Goal: Transaction & Acquisition: Purchase product/service

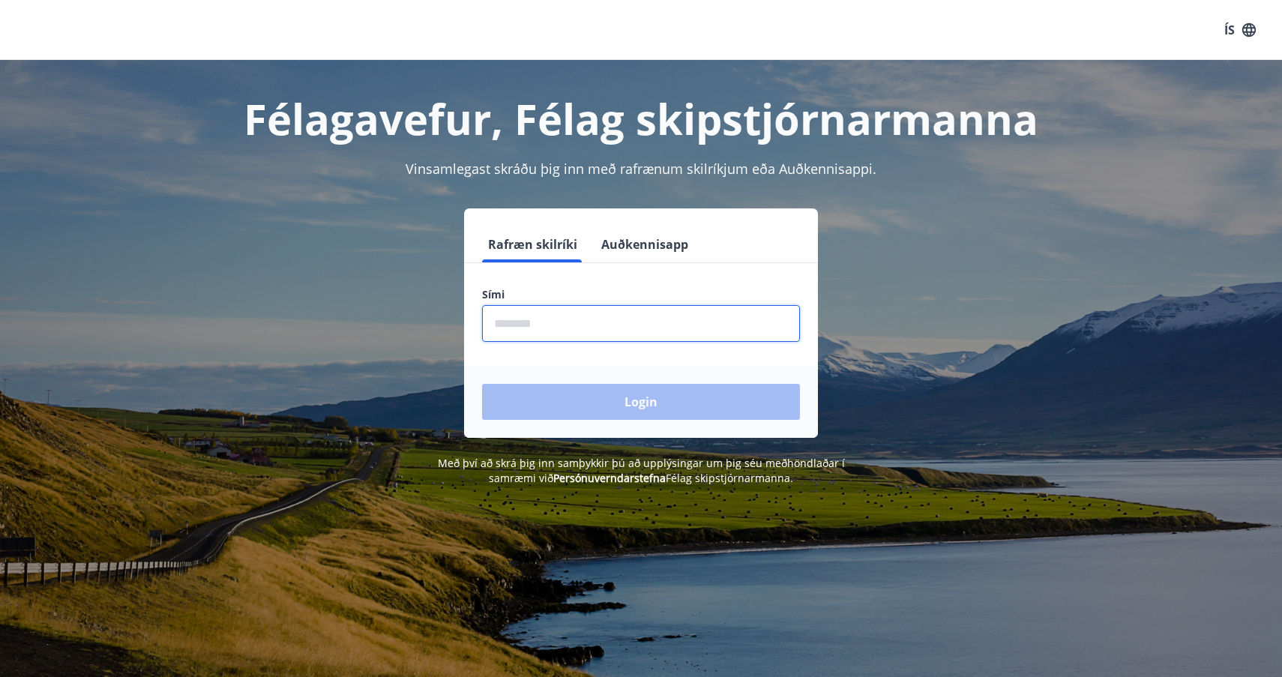
click at [590, 324] on input "phone" at bounding box center [641, 323] width 318 height 37
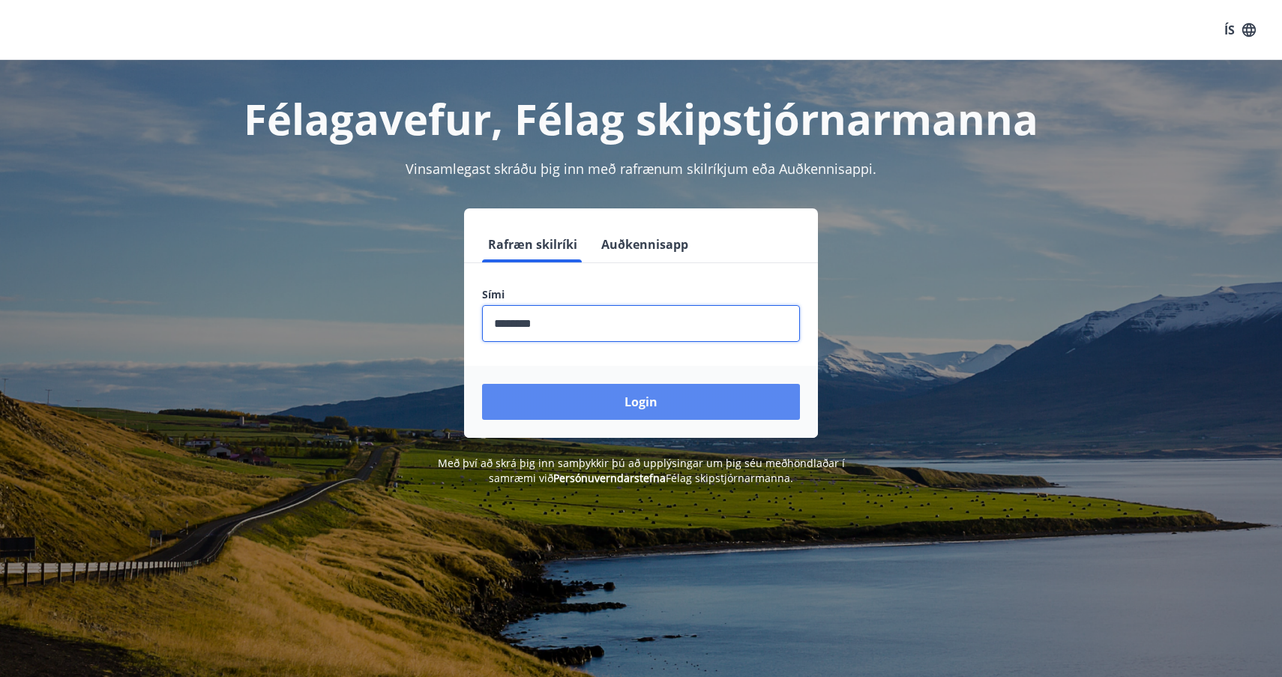
type input "********"
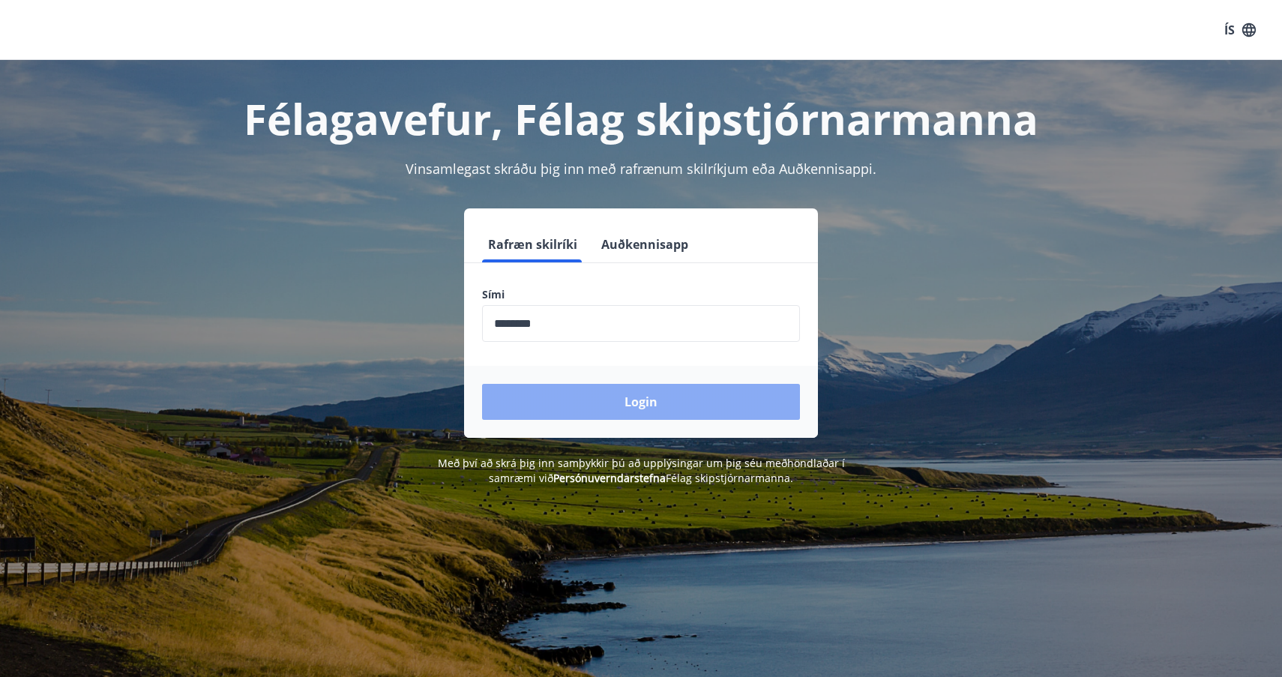
click at [658, 405] on button "Login" at bounding box center [641, 402] width 318 height 36
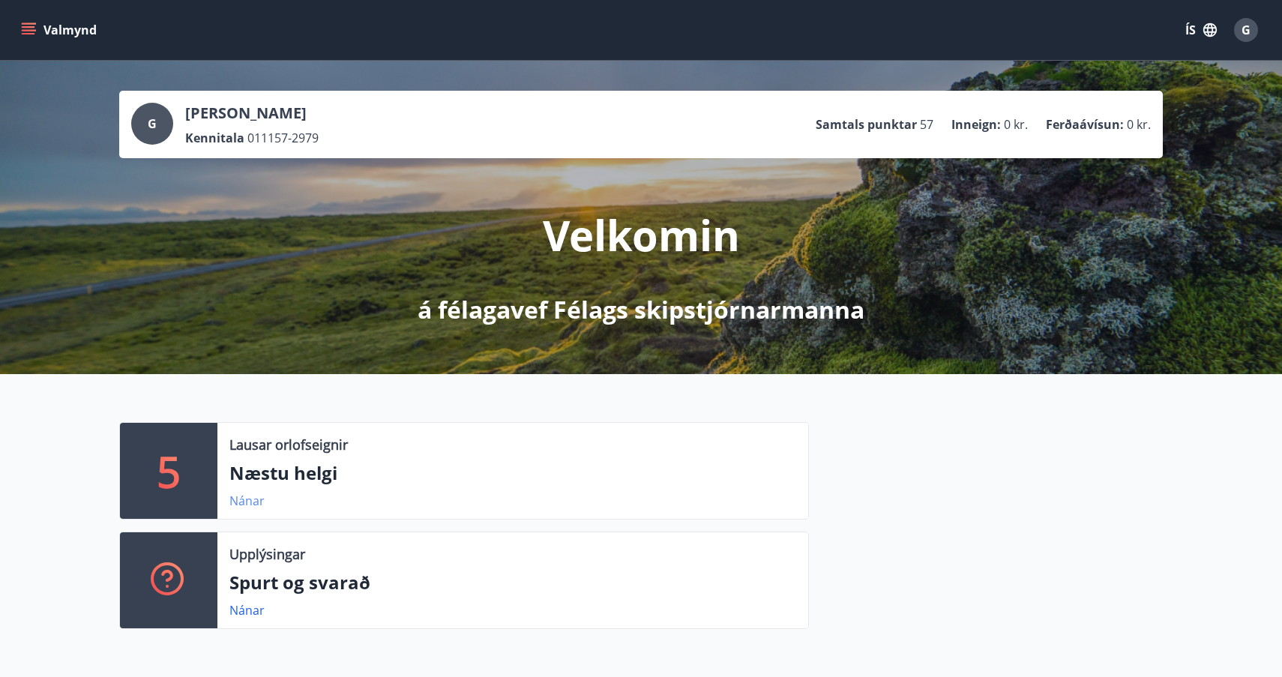
click at [247, 500] on link "Nánar" at bounding box center [246, 501] width 35 height 16
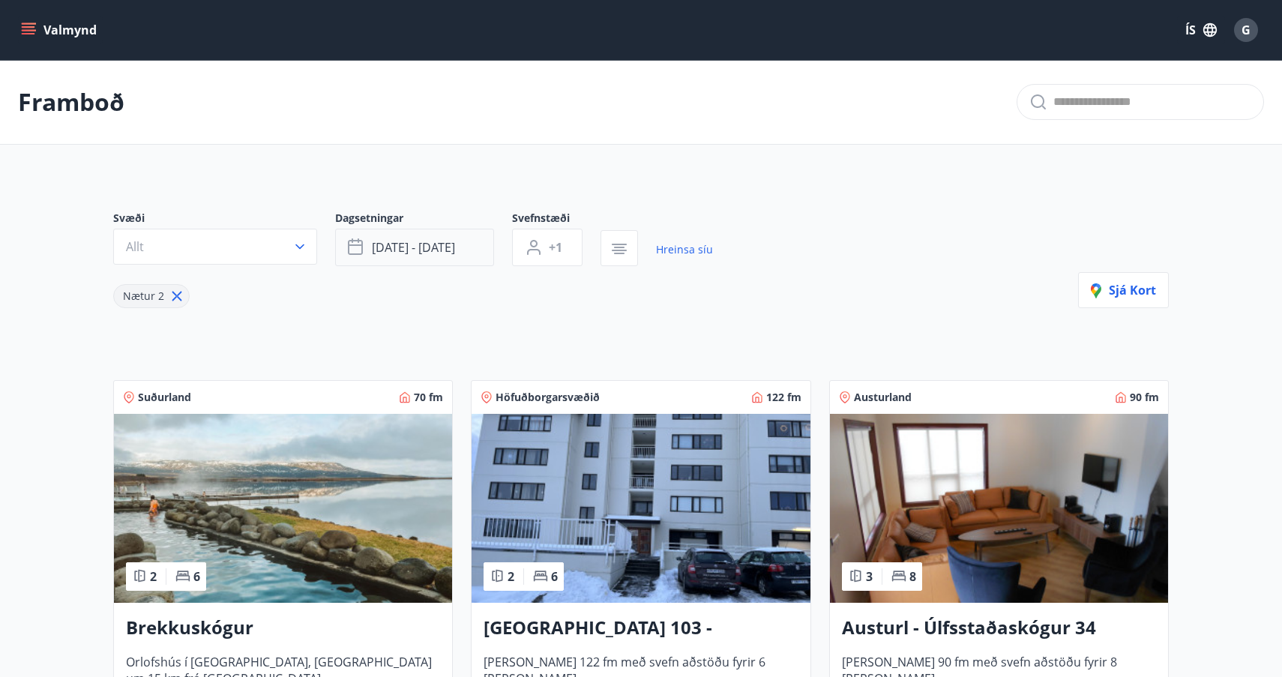
click at [396, 248] on span "[DATE] - [DATE]" at bounding box center [413, 247] width 83 height 16
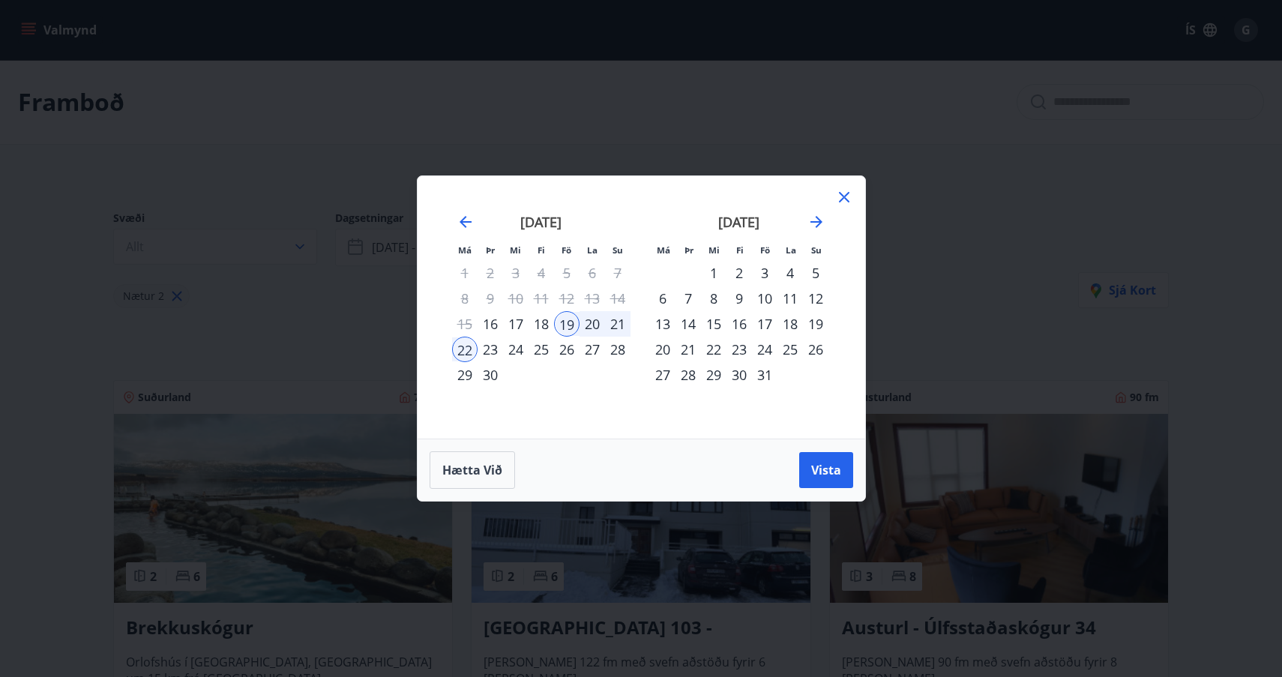
click at [466, 376] on div "29" at bounding box center [464, 374] width 25 height 25
click at [815, 464] on span "Vista" at bounding box center [826, 470] width 30 height 16
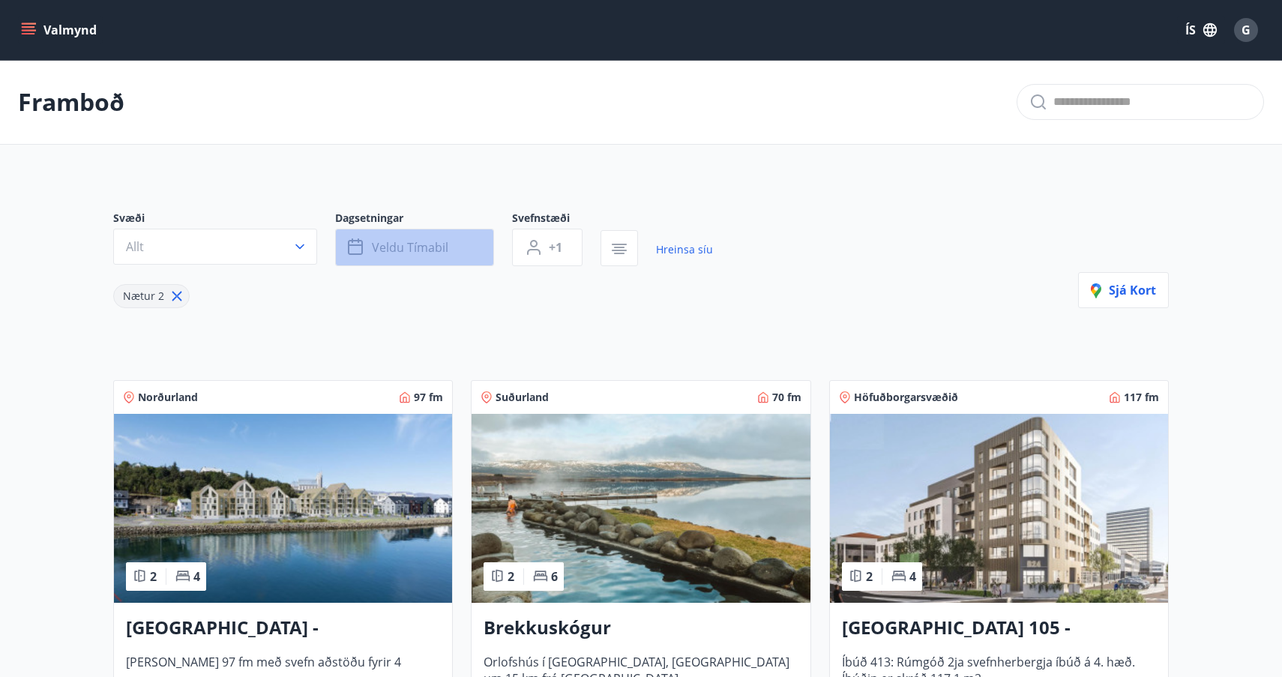
click at [388, 243] on span "Veldu tímabil" at bounding box center [410, 247] width 76 height 16
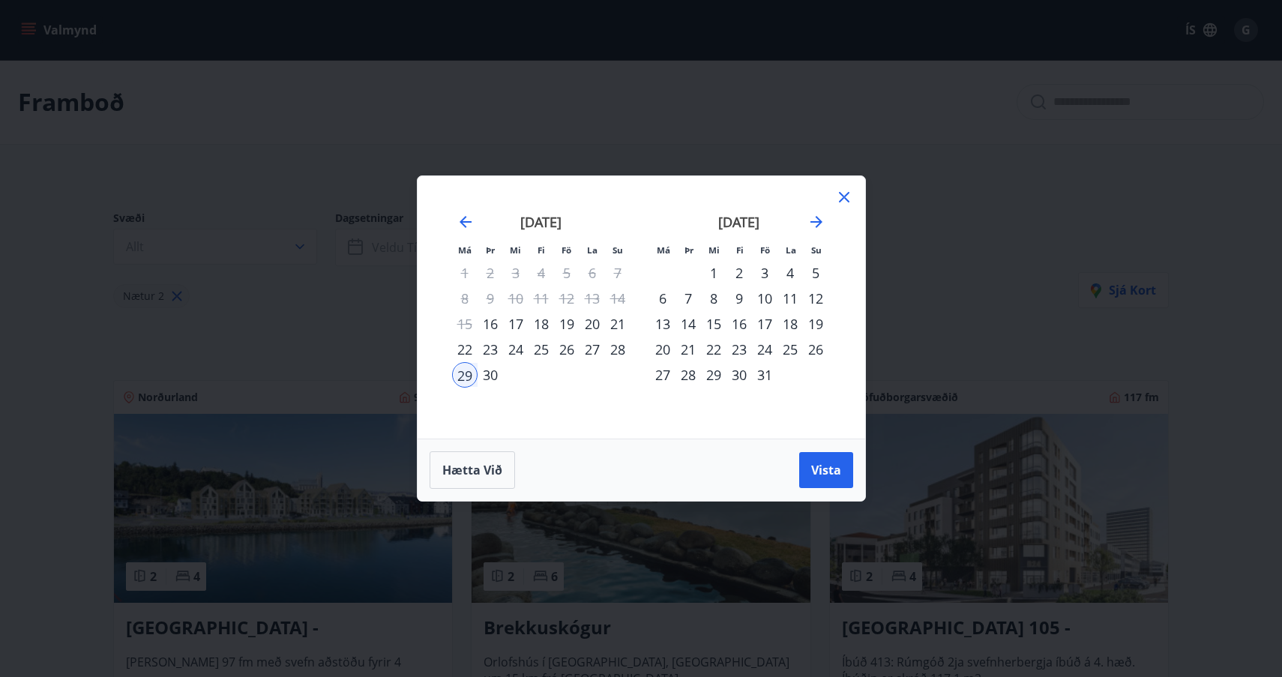
click at [811, 269] on div "5" at bounding box center [815, 272] width 25 height 25
click at [826, 468] on span "Vista" at bounding box center [826, 470] width 30 height 16
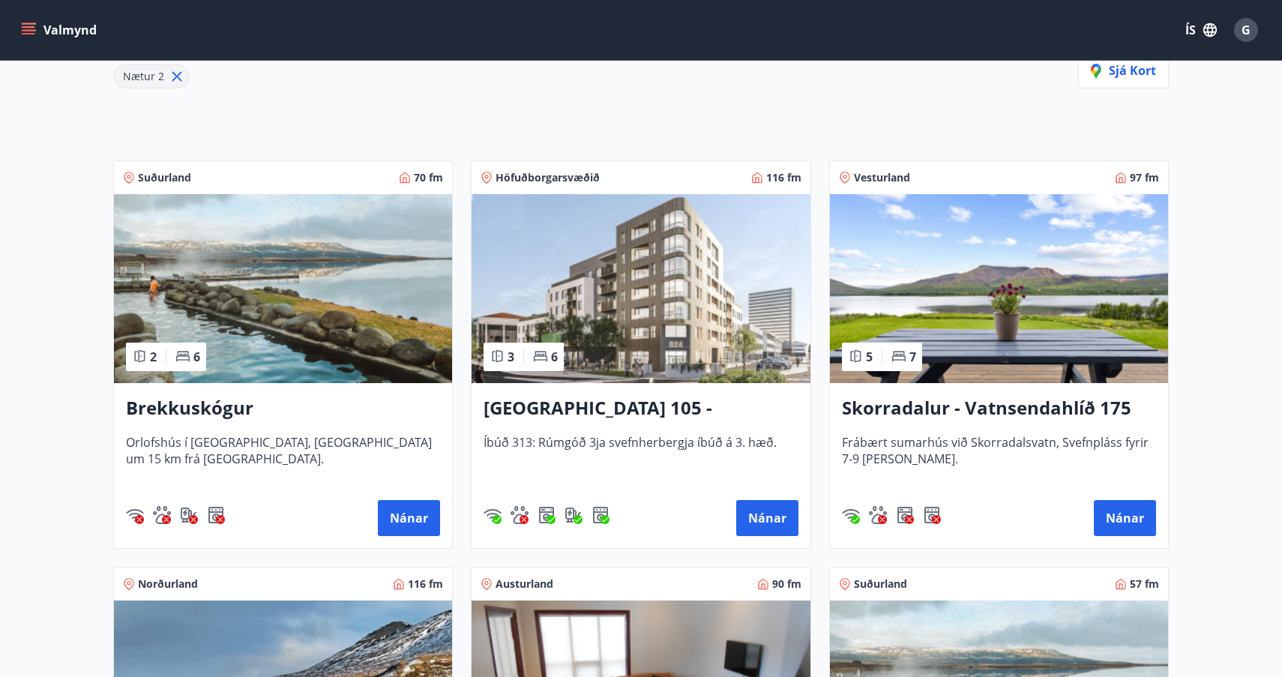
scroll to position [236, 0]
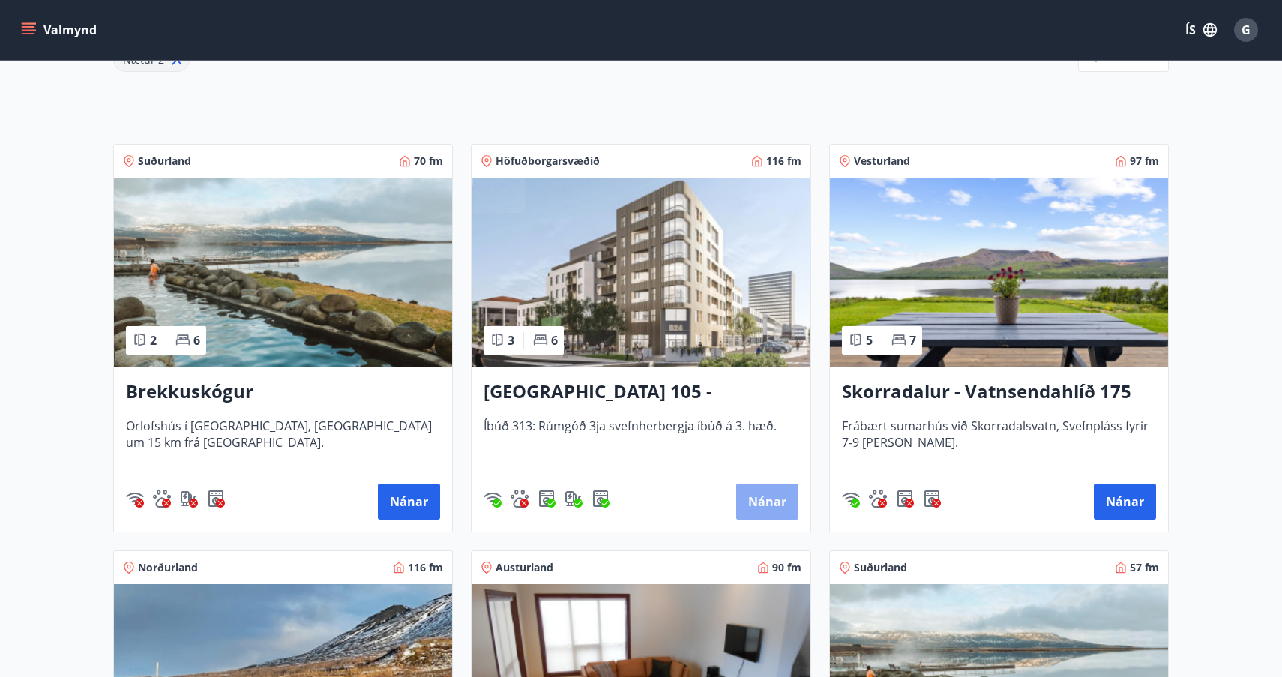
click at [762, 501] on button "Nánar" at bounding box center [767, 502] width 62 height 36
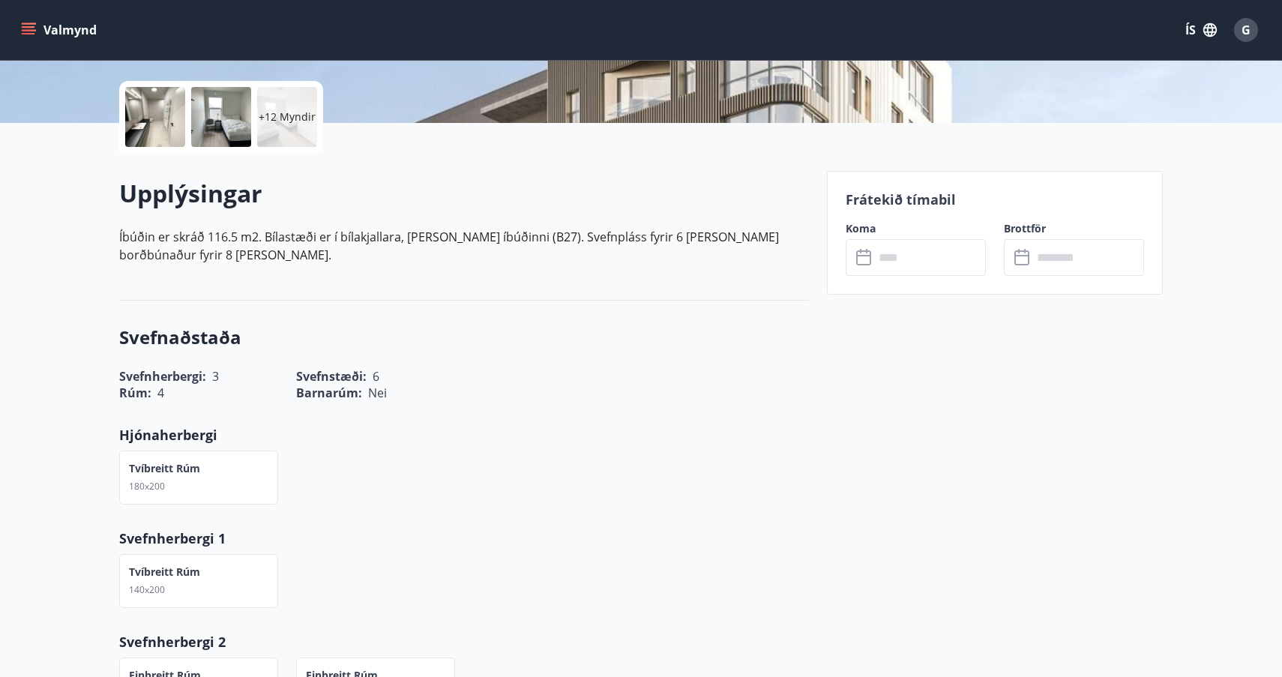
scroll to position [332, 0]
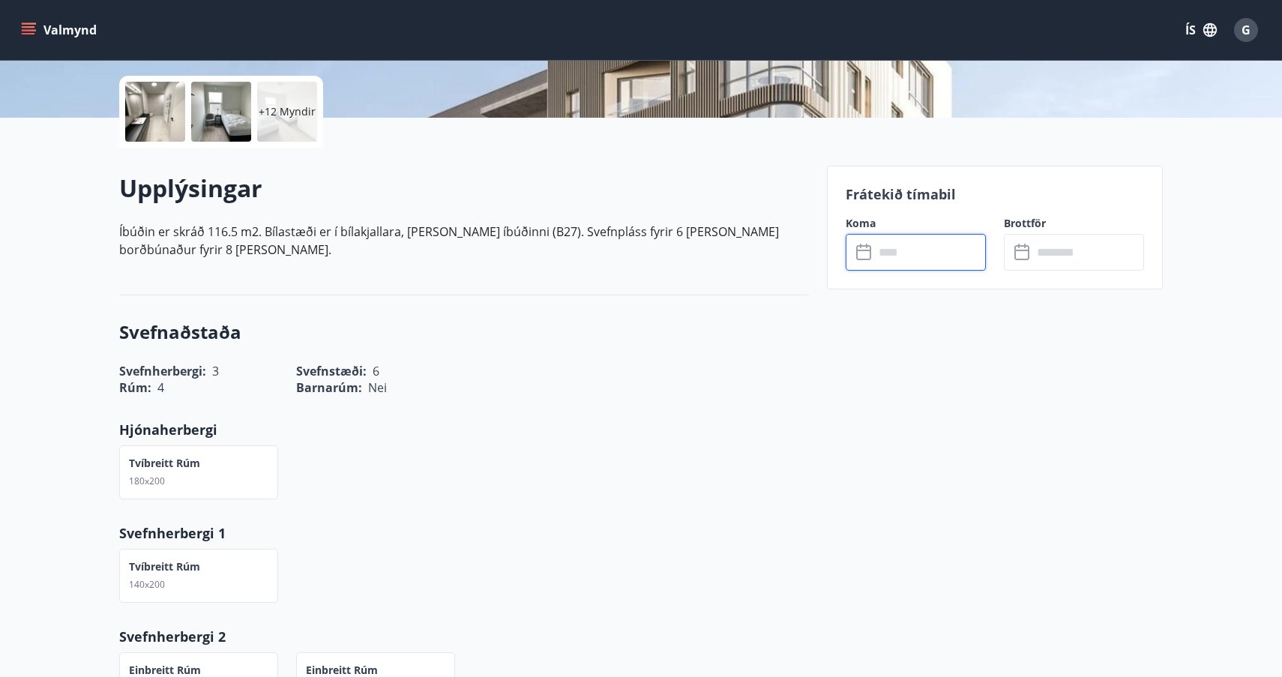
click at [915, 252] on input "text" at bounding box center [930, 252] width 112 height 37
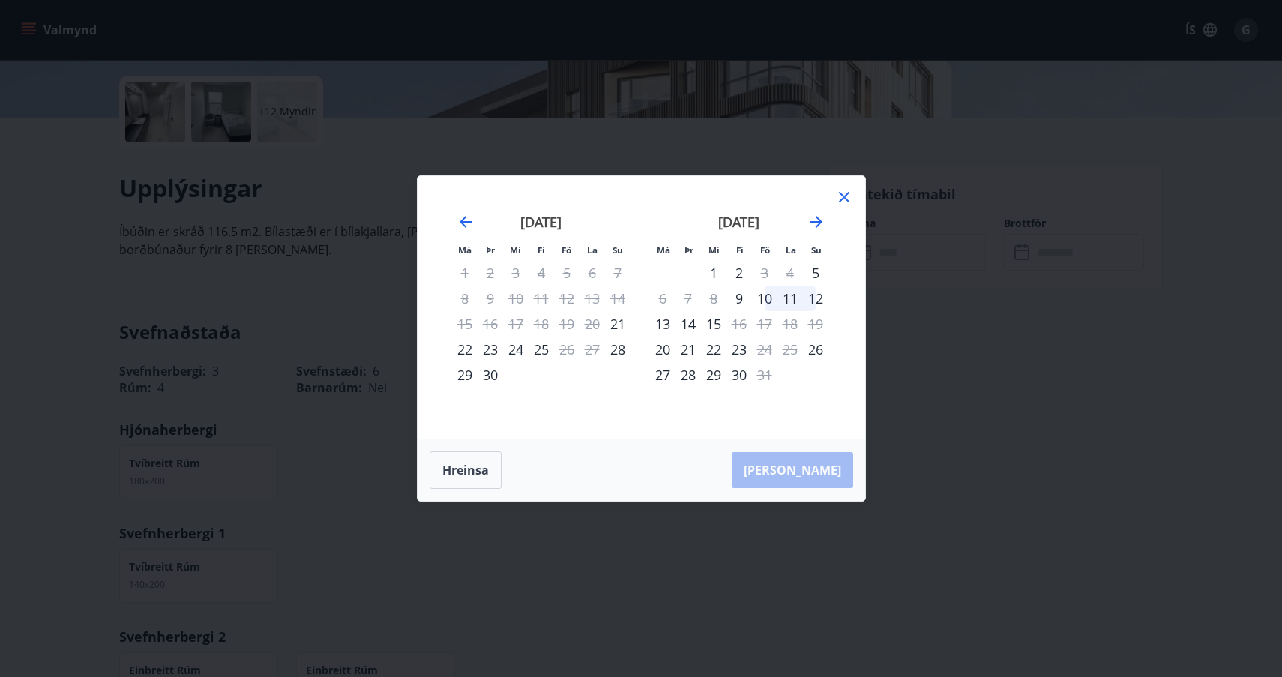
click at [463, 376] on div "29" at bounding box center [464, 374] width 25 height 25
click at [790, 274] on div "4" at bounding box center [790, 272] width 25 height 25
click at [844, 196] on icon at bounding box center [844, 197] width 18 height 18
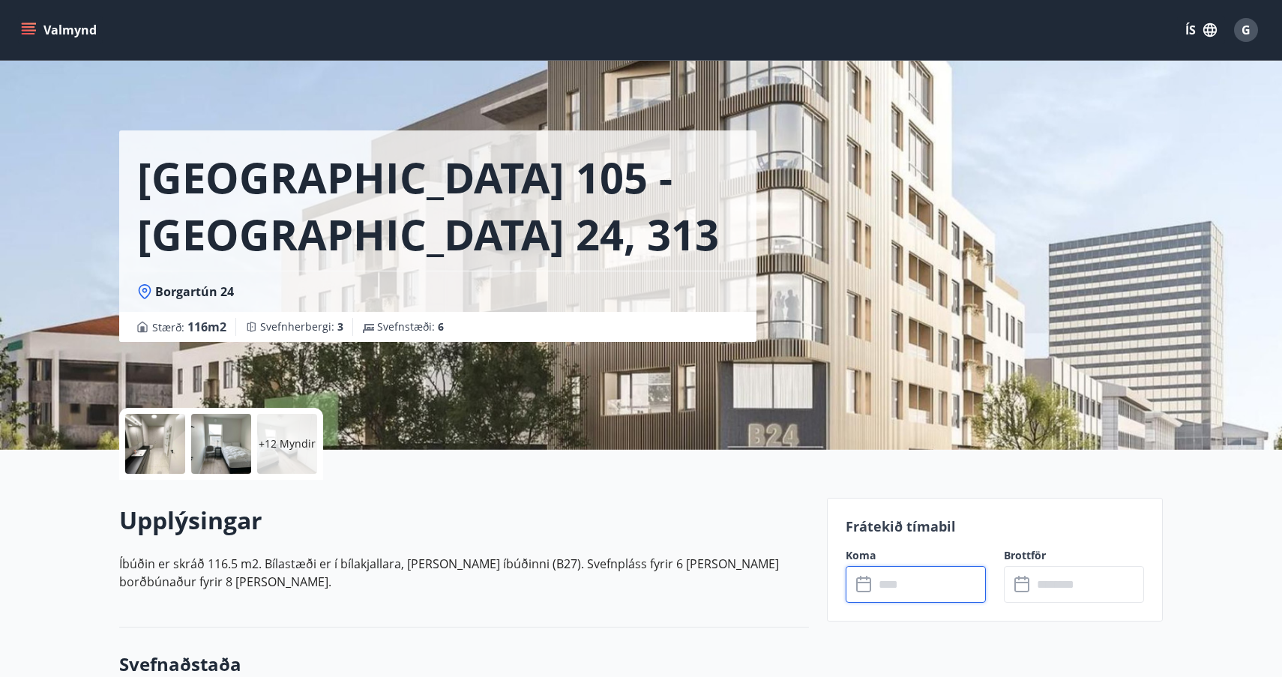
scroll to position [0, 0]
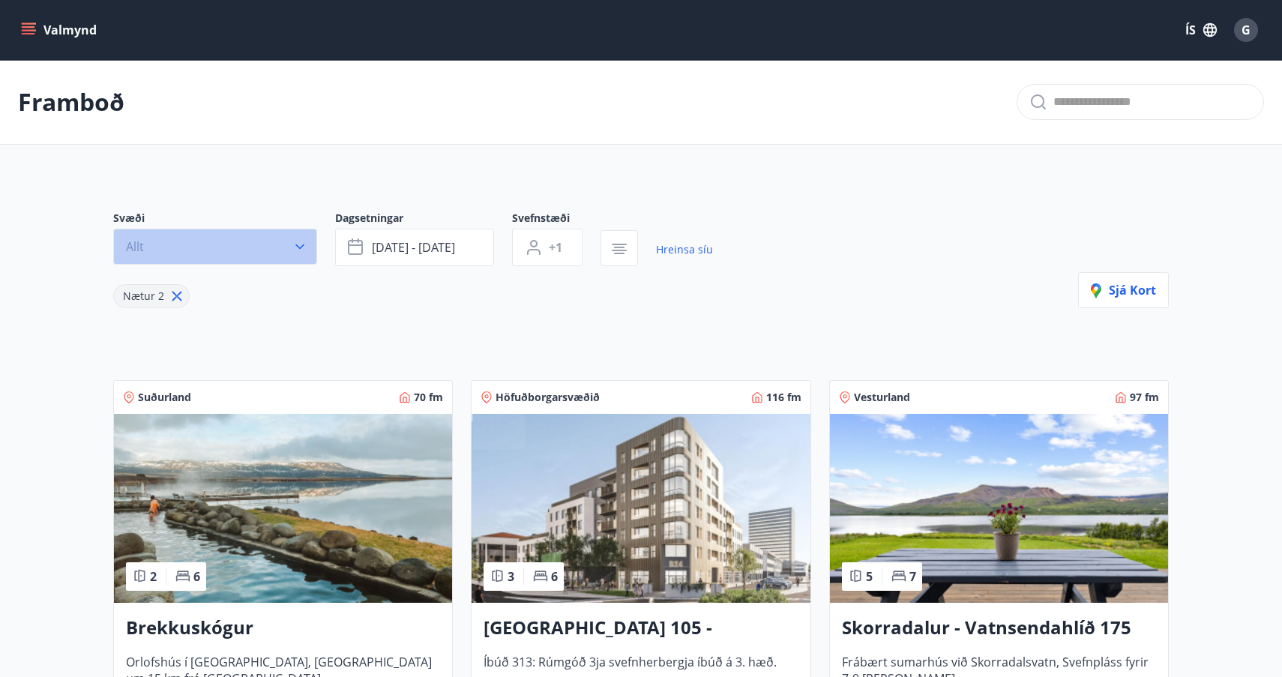
click at [301, 247] on icon "button" at bounding box center [299, 246] width 9 height 5
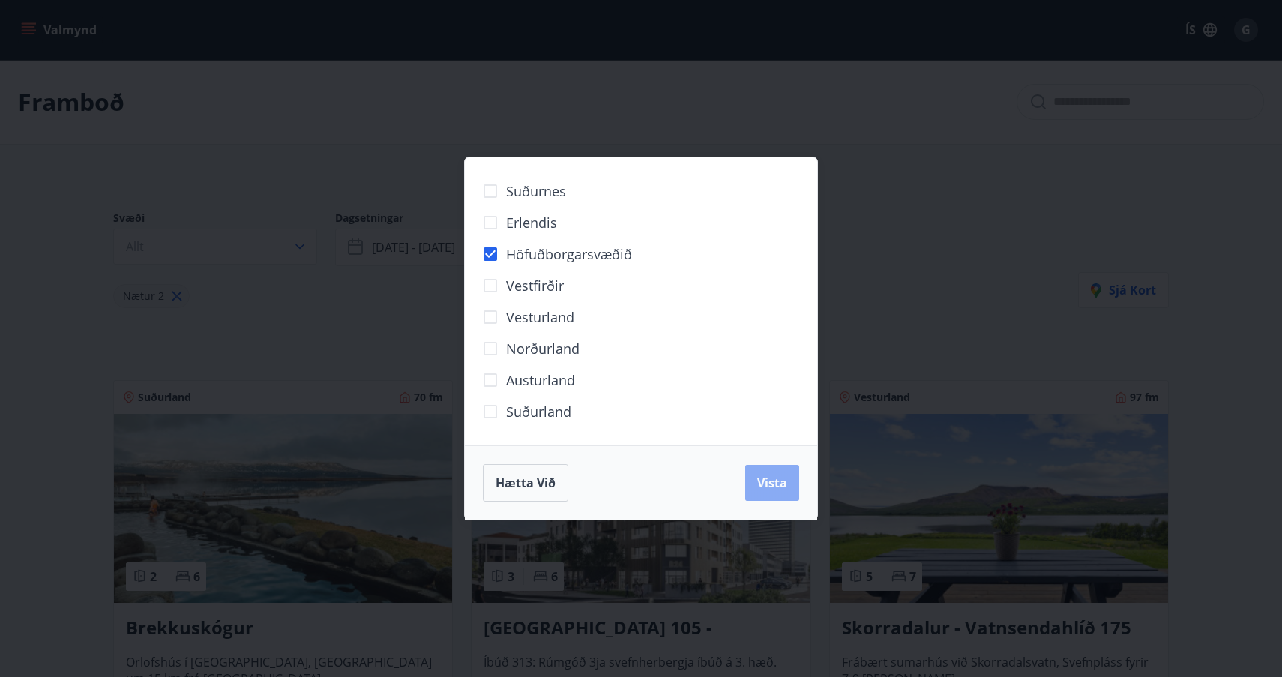
click at [767, 487] on span "Vista" at bounding box center [772, 483] width 30 height 16
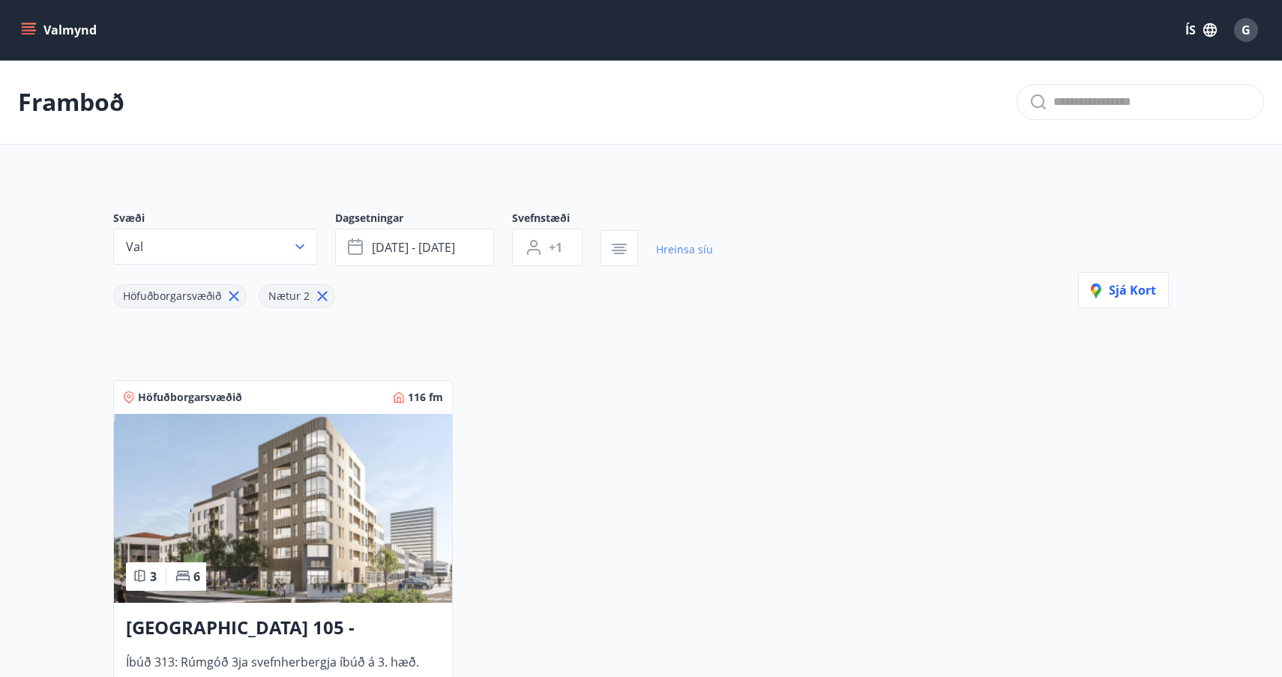
click at [676, 248] on link "Hreinsa síu" at bounding box center [684, 249] width 57 height 33
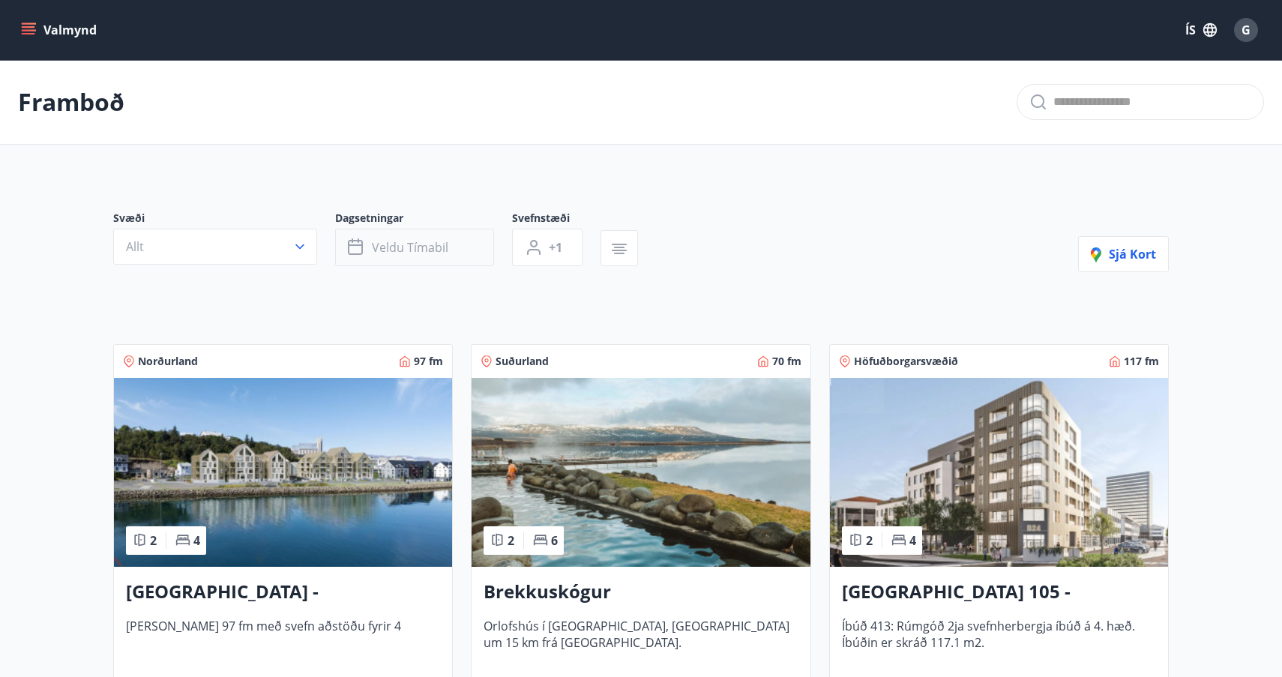
click at [420, 246] on span "Veldu tímabil" at bounding box center [410, 247] width 76 height 16
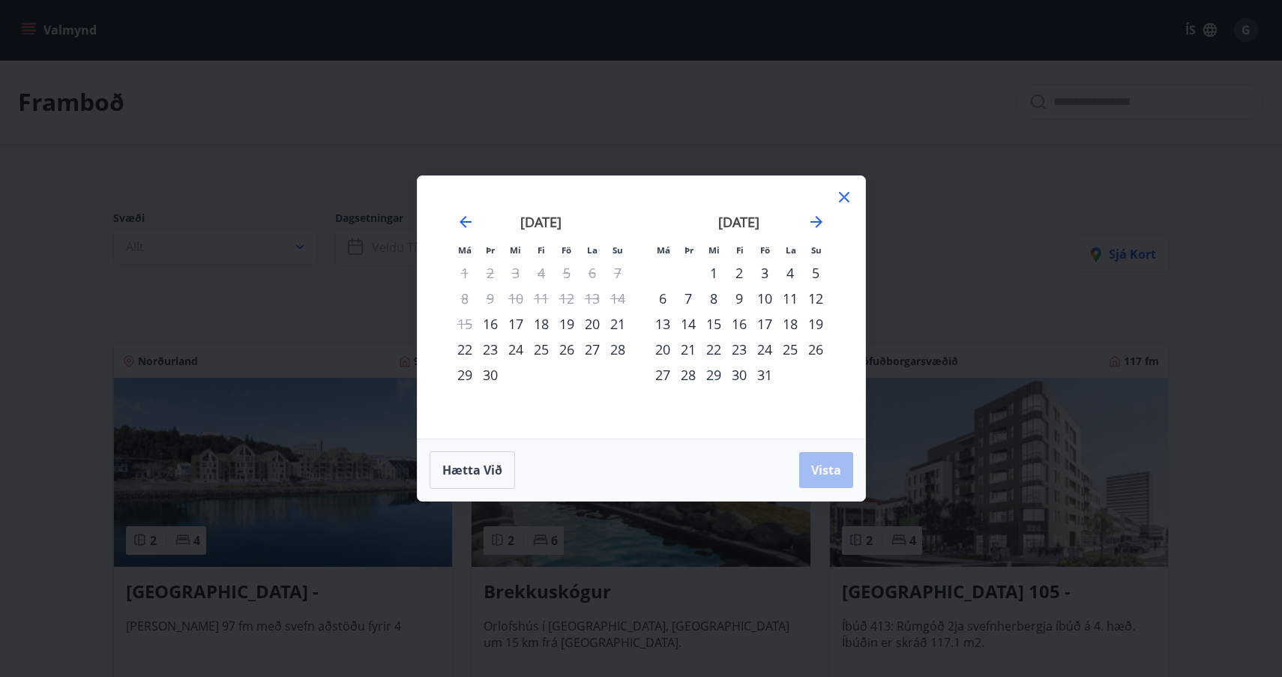
click at [468, 370] on div "29" at bounding box center [464, 374] width 25 height 25
click at [817, 271] on div "5" at bounding box center [815, 272] width 25 height 25
click at [823, 471] on span "Vista" at bounding box center [826, 470] width 30 height 16
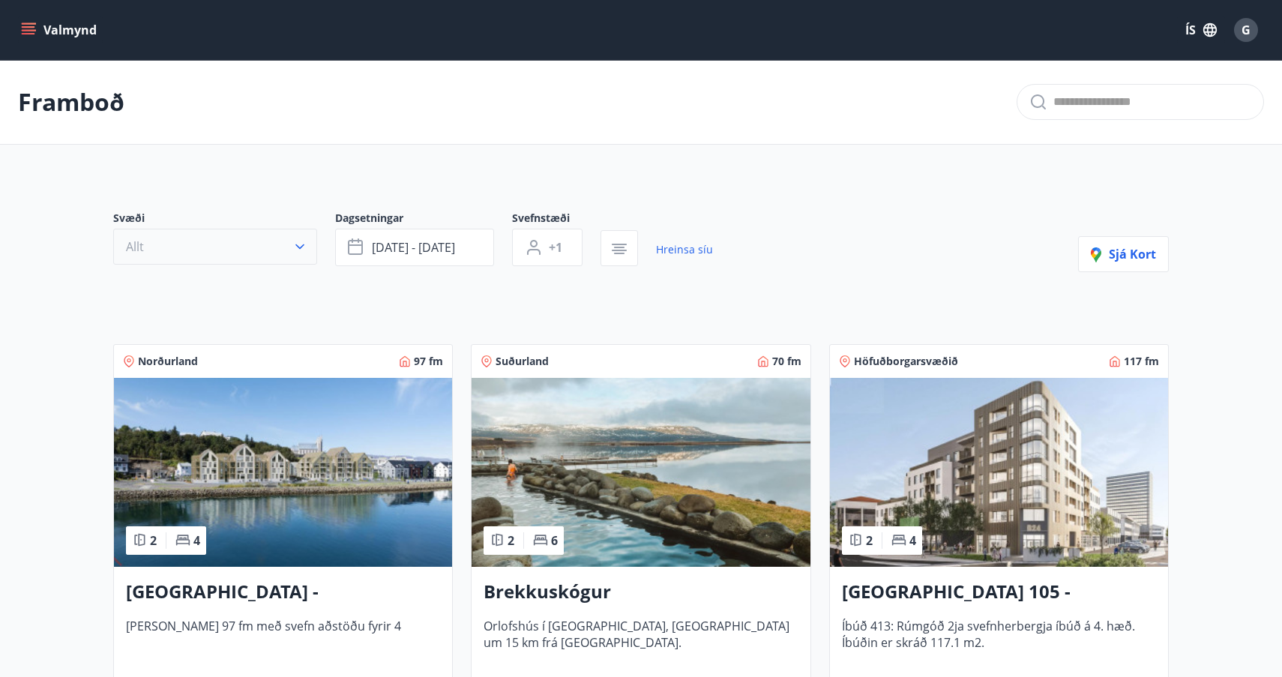
click at [299, 246] on icon "button" at bounding box center [299, 246] width 15 height 15
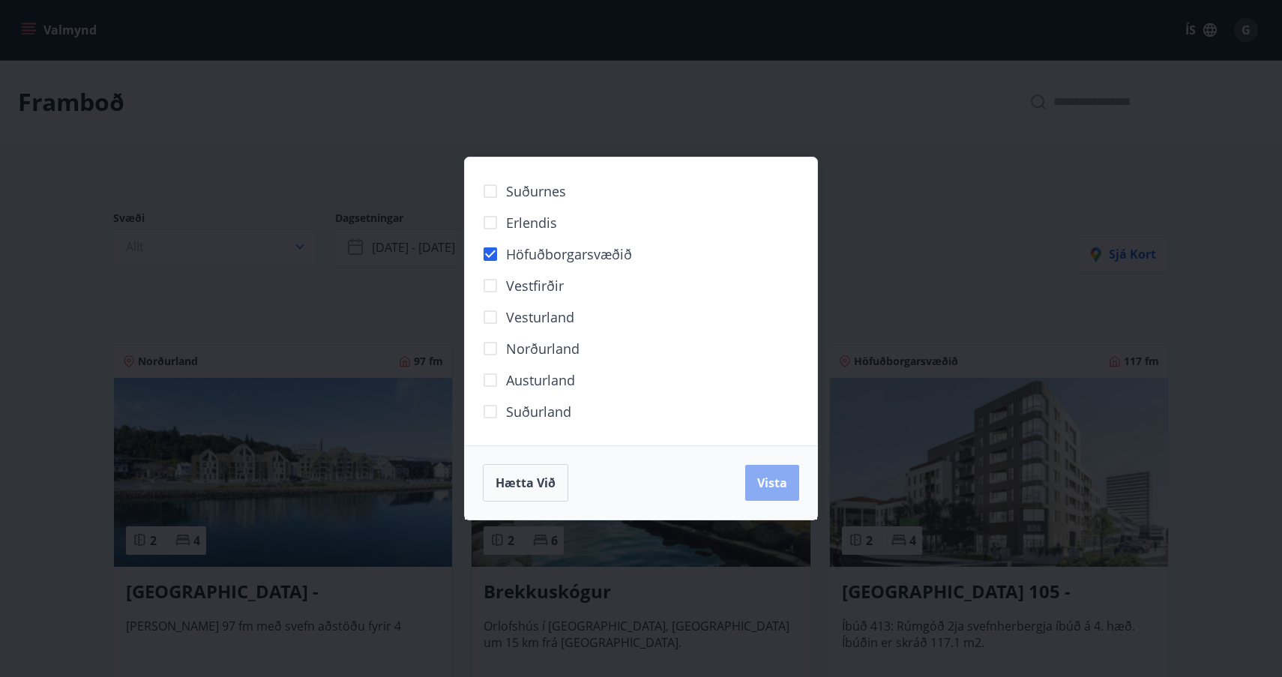
click at [760, 488] on span "Vista" at bounding box center [772, 483] width 30 height 16
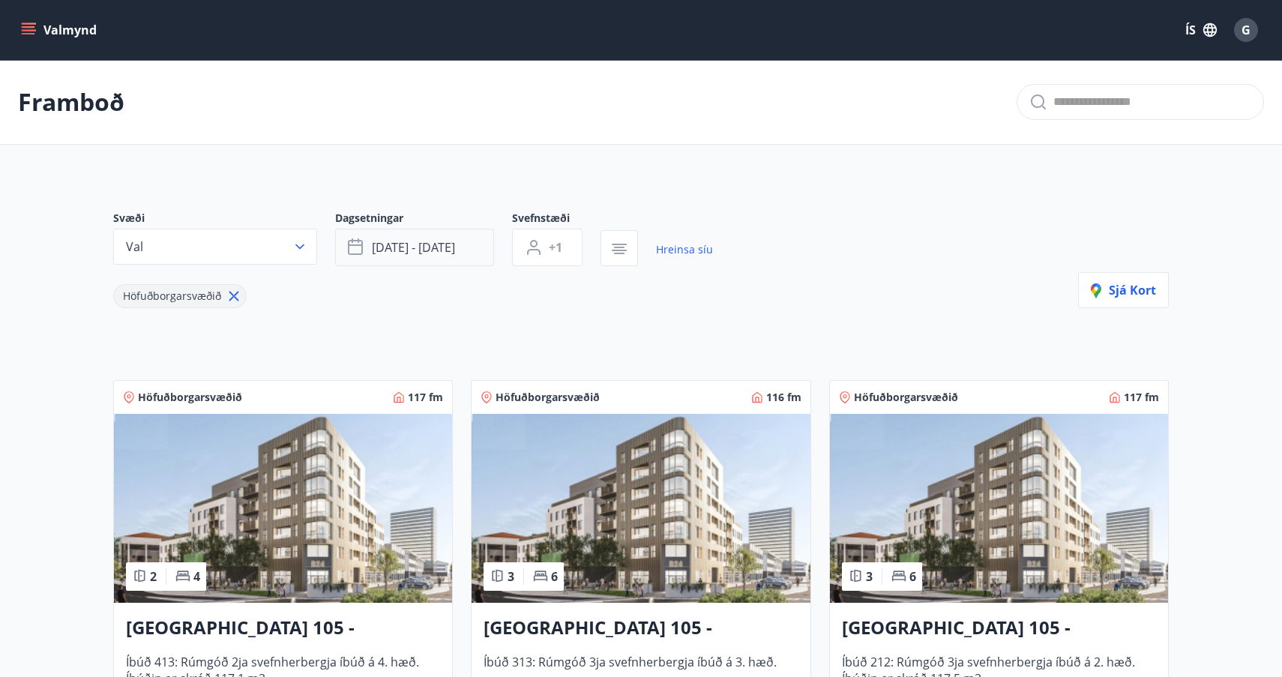
click at [417, 245] on span "[DATE] - [DATE]" at bounding box center [413, 247] width 83 height 16
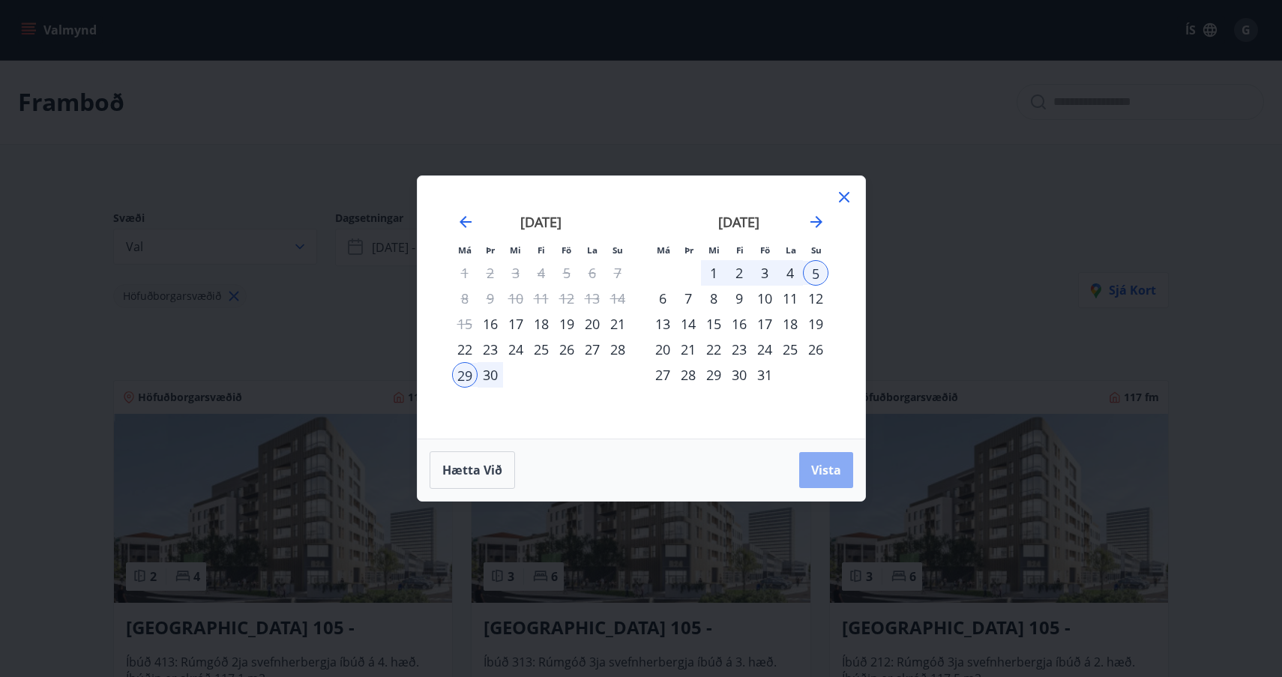
click at [828, 469] on span "Vista" at bounding box center [826, 470] width 30 height 16
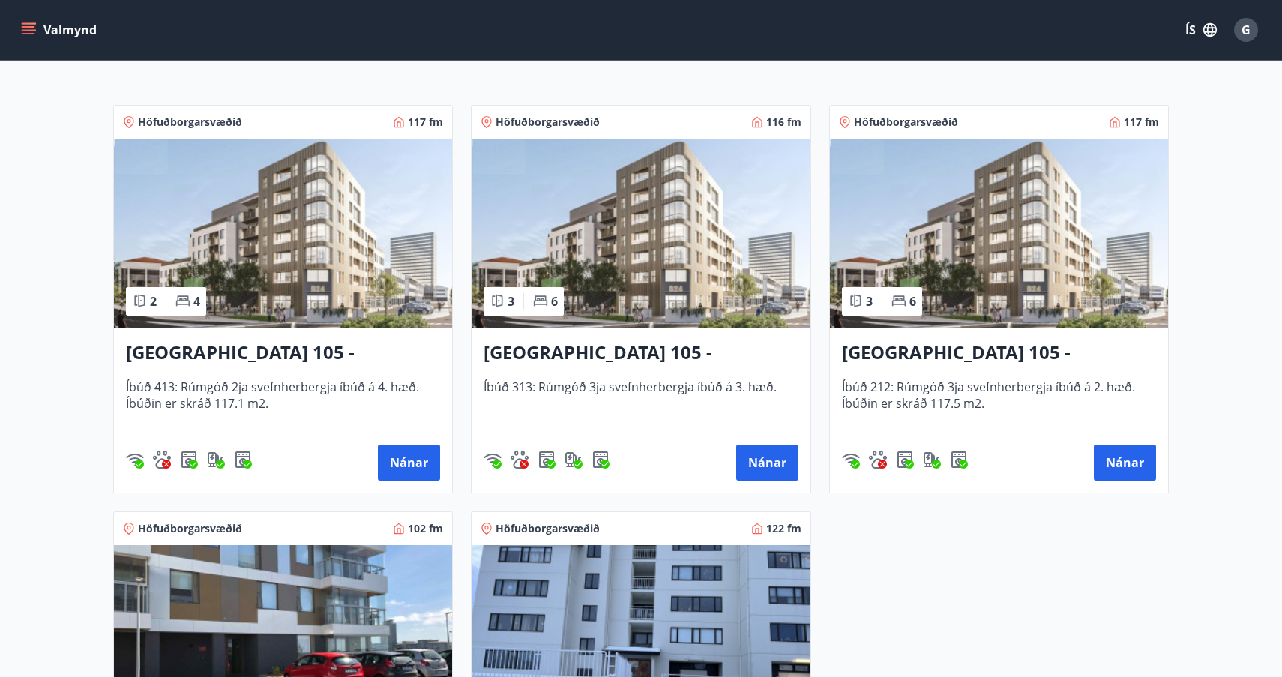
scroll to position [280, 0]
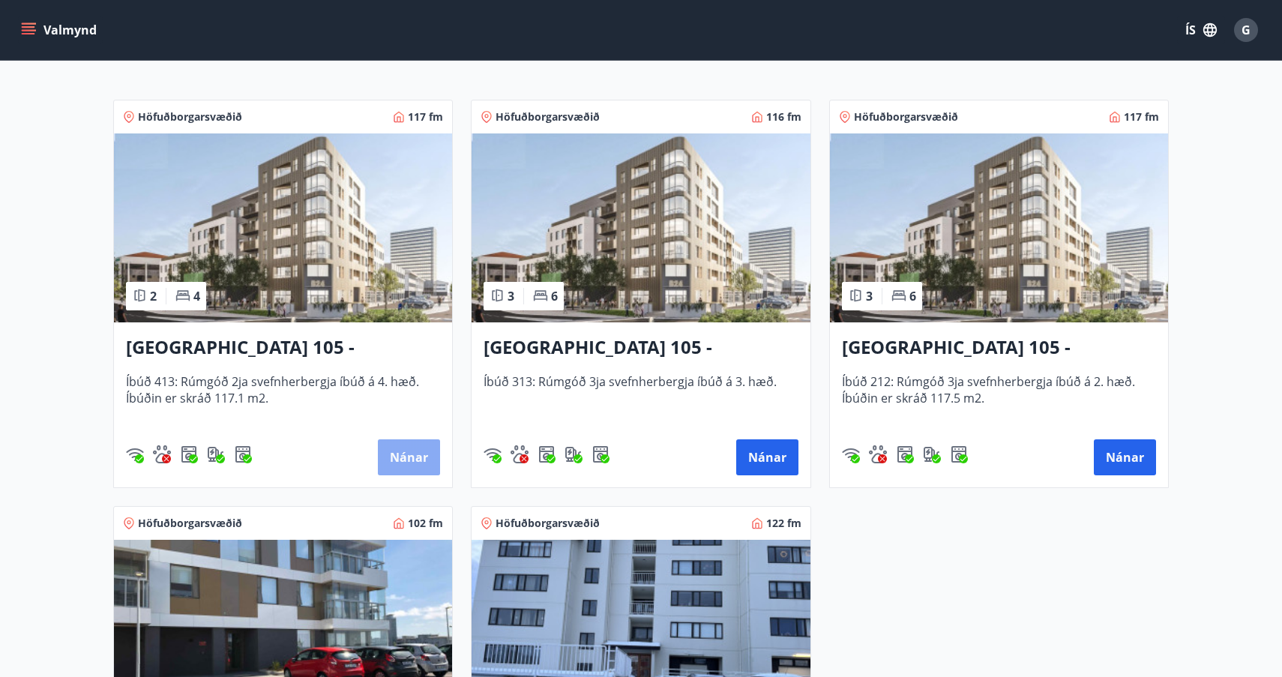
click at [407, 459] on button "Nánar" at bounding box center [409, 457] width 62 height 36
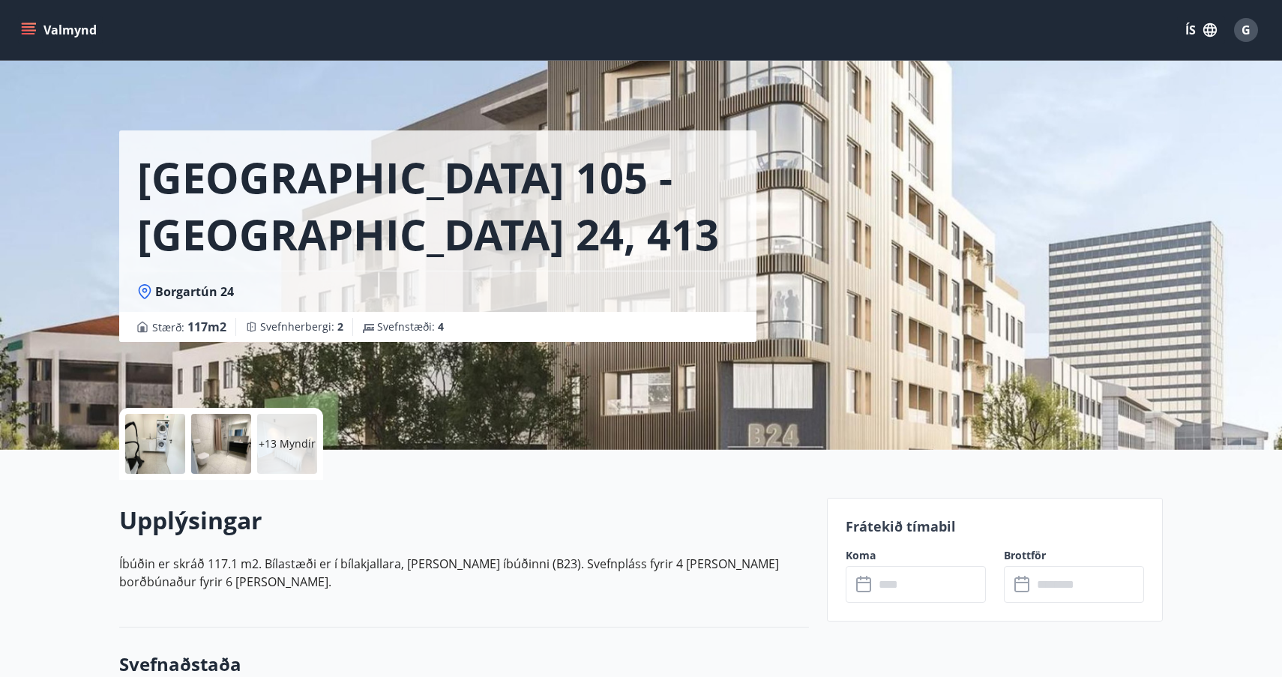
click at [878, 585] on input "text" at bounding box center [930, 584] width 112 height 37
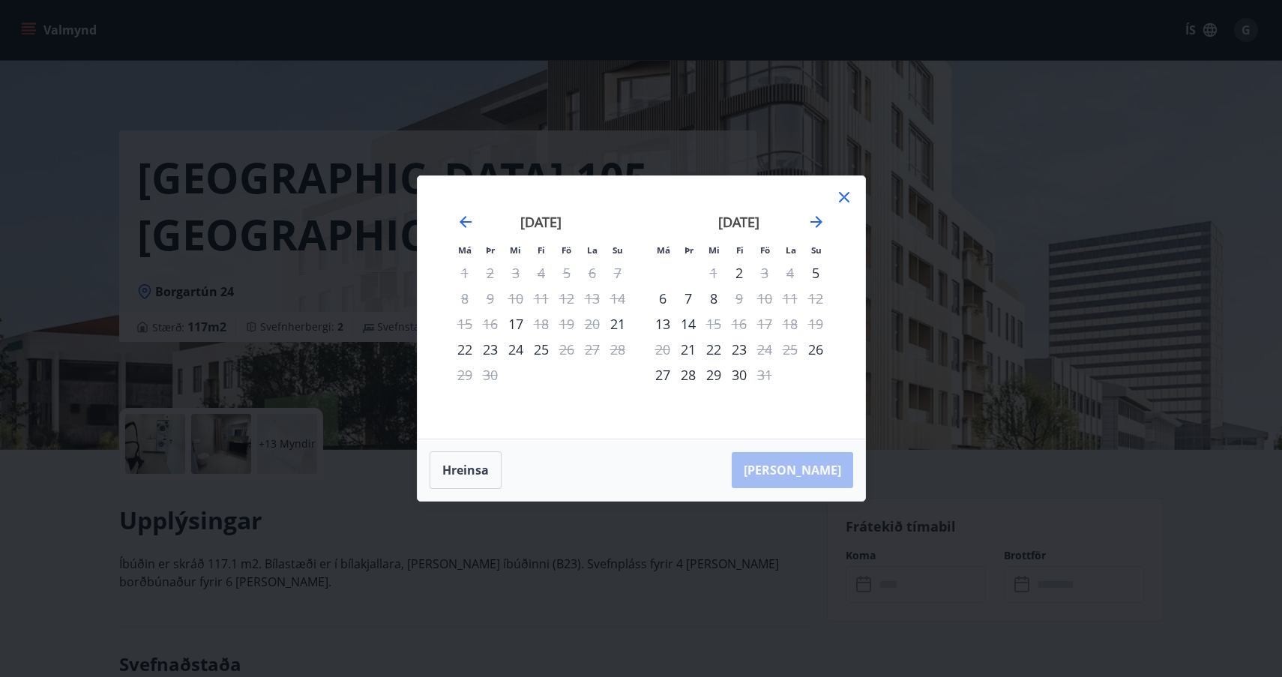
click at [839, 196] on icon at bounding box center [844, 197] width 18 height 18
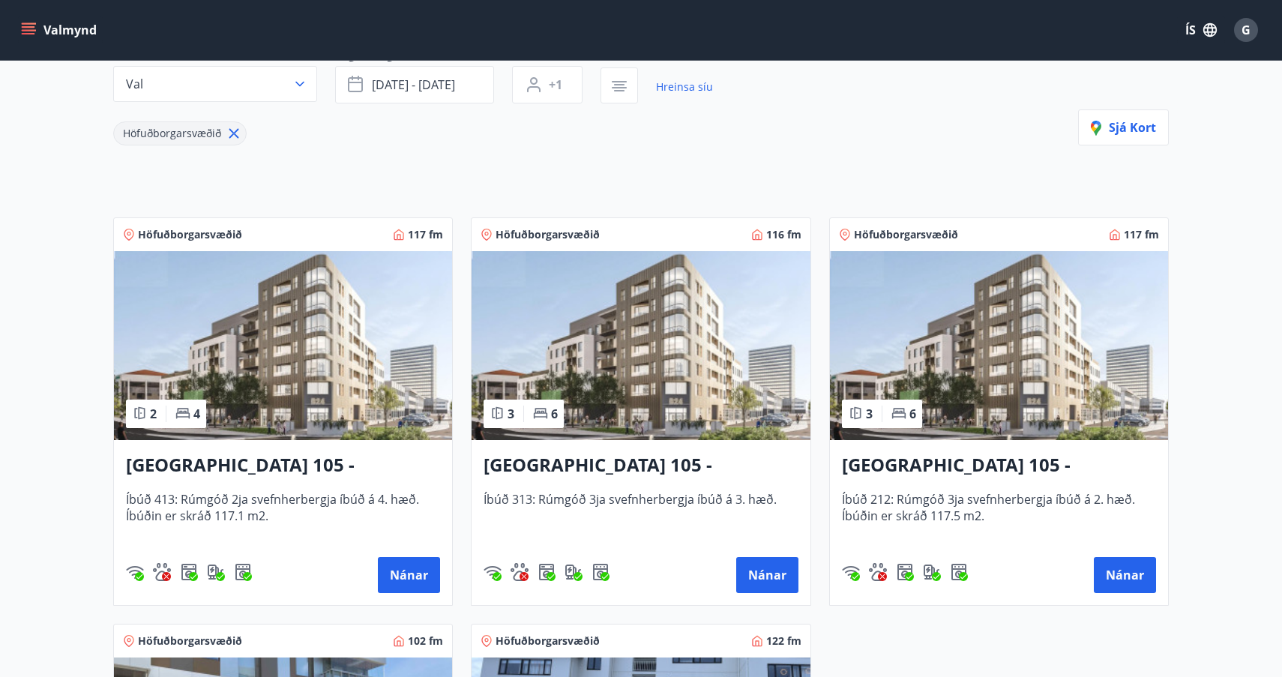
scroll to position [166, 0]
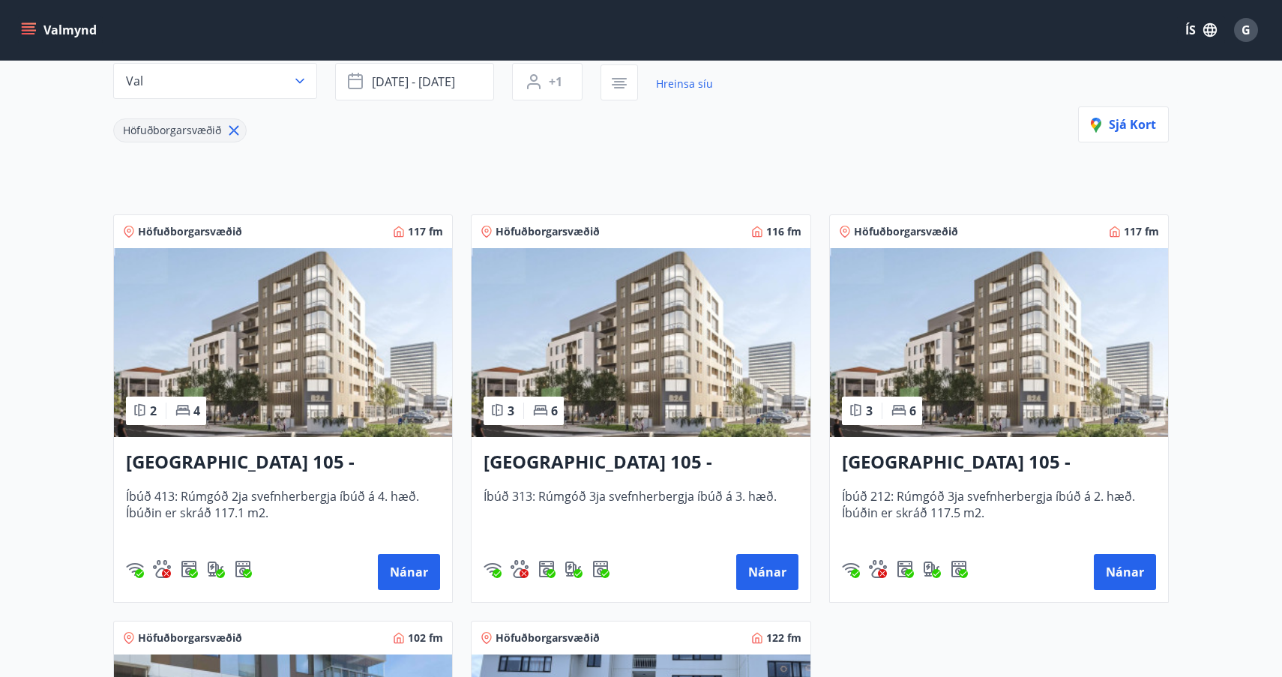
click at [632, 451] on h3 "[GEOGRAPHIC_DATA] 105 - [GEOGRAPHIC_DATA] 24, 313" at bounding box center [641, 462] width 314 height 27
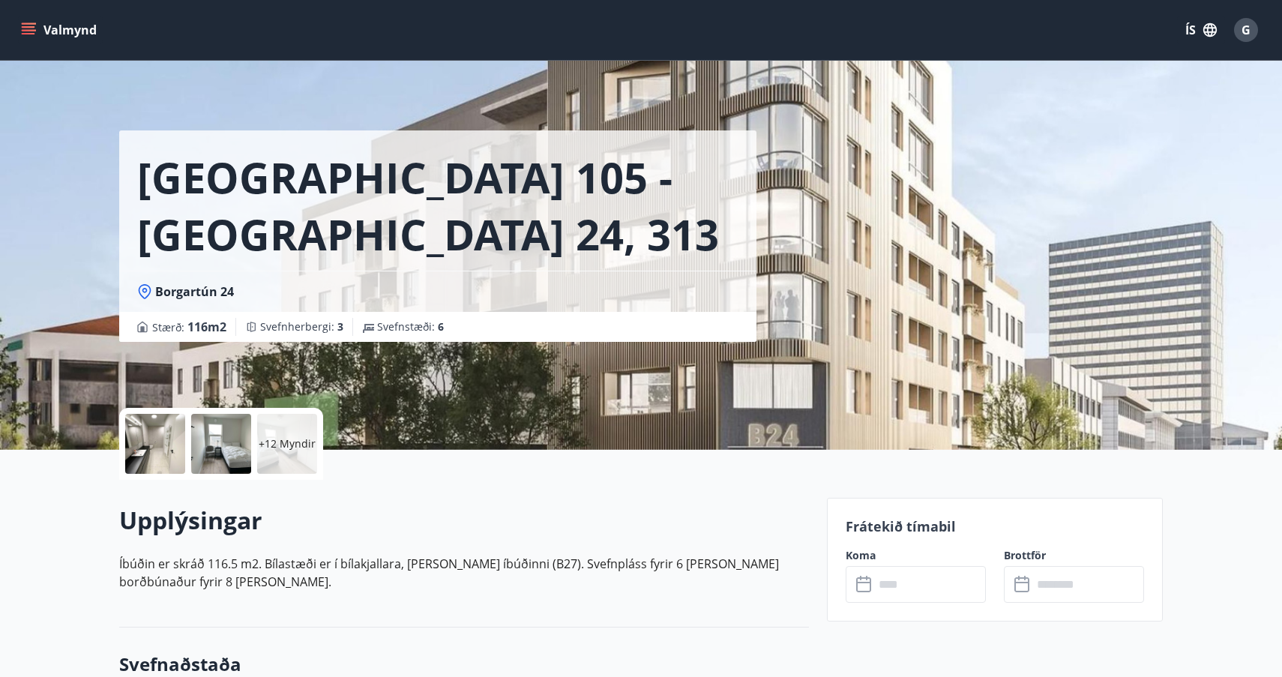
click at [866, 585] on icon at bounding box center [865, 585] width 18 height 18
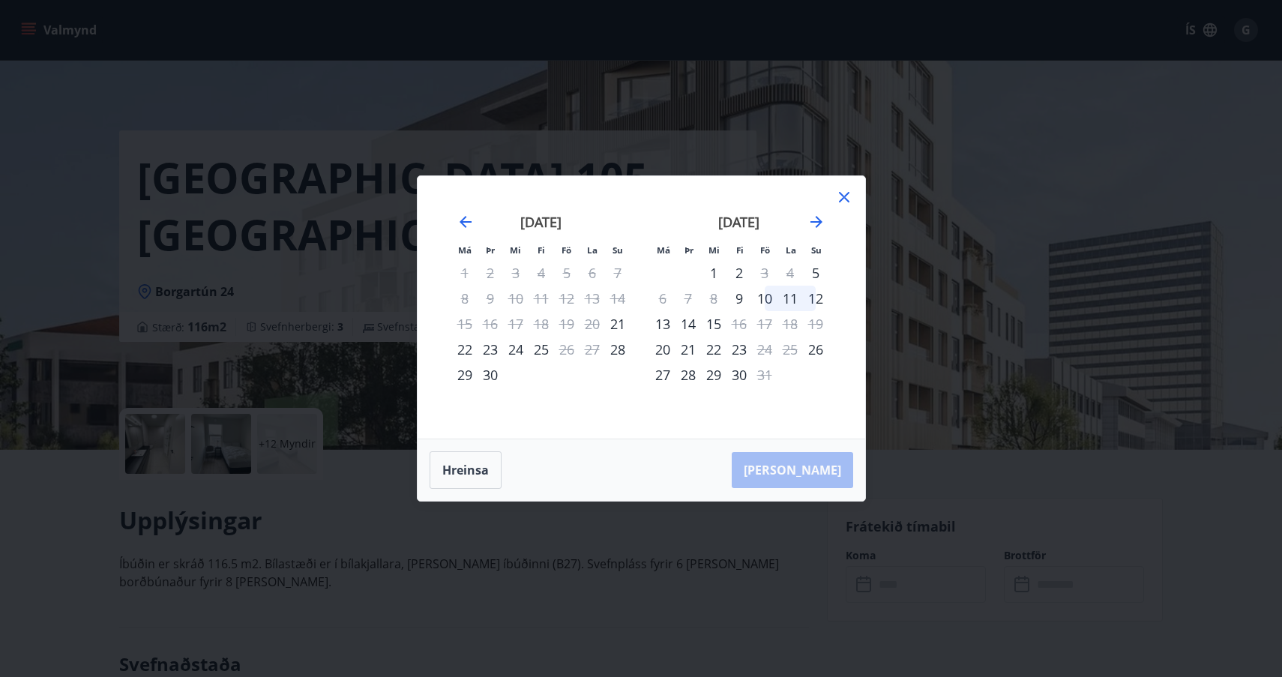
click at [842, 195] on icon at bounding box center [844, 197] width 10 height 10
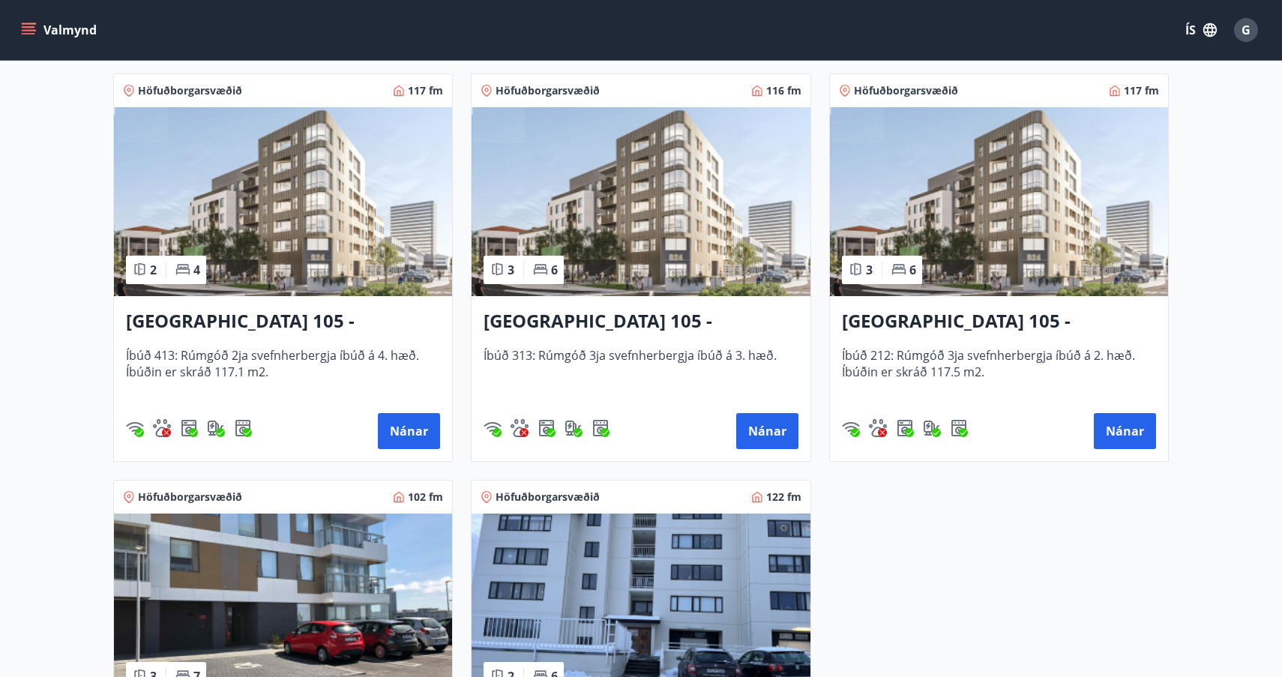
scroll to position [314, 0]
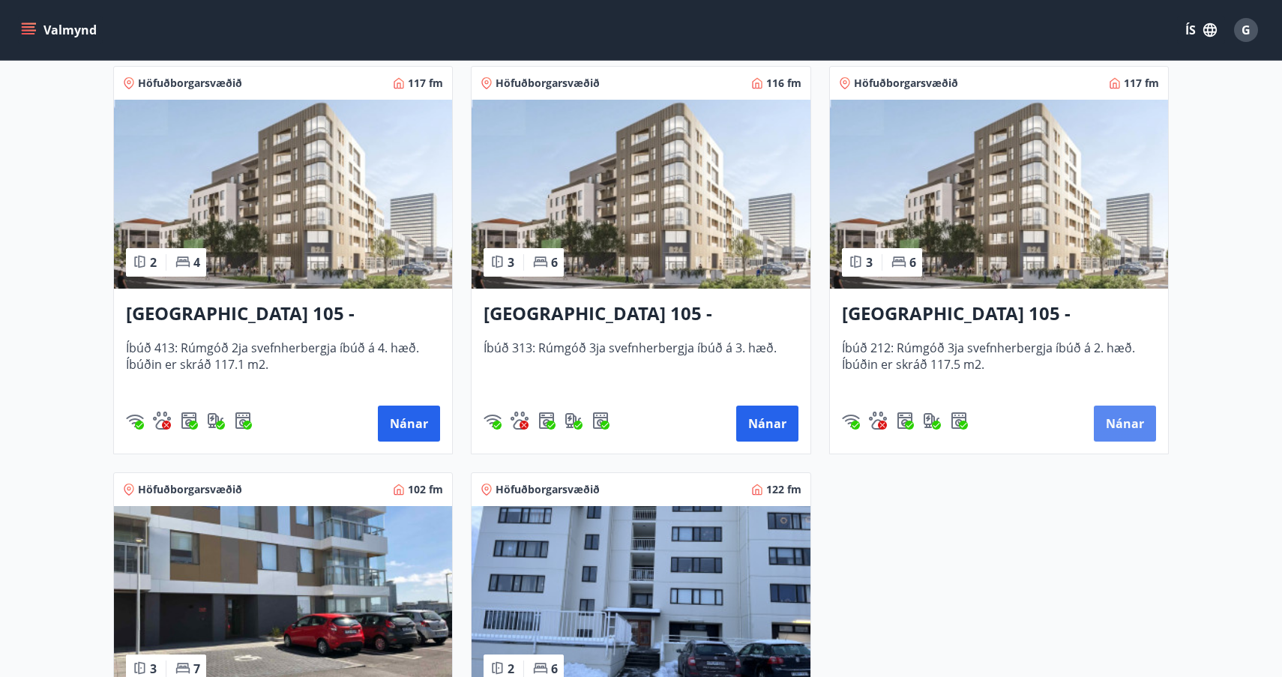
click at [1126, 421] on button "Nánar" at bounding box center [1125, 424] width 62 height 36
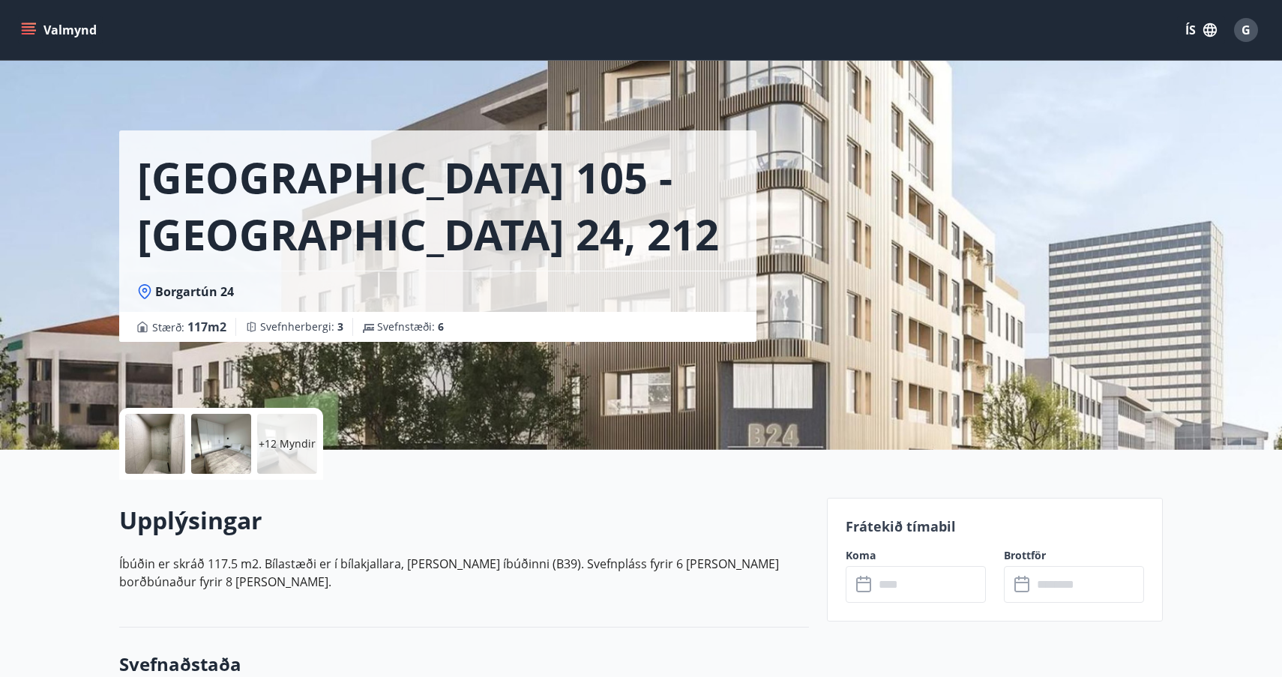
click at [867, 583] on icon at bounding box center [865, 585] width 18 height 18
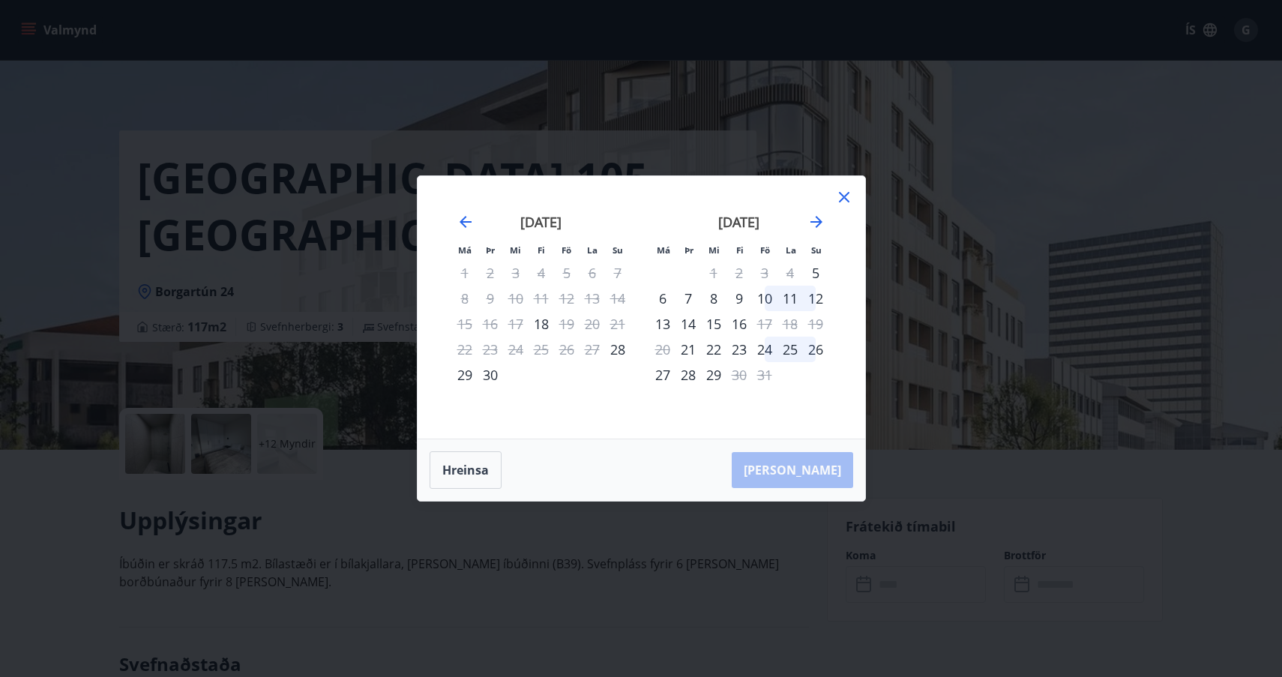
click at [844, 195] on icon at bounding box center [844, 197] width 18 height 18
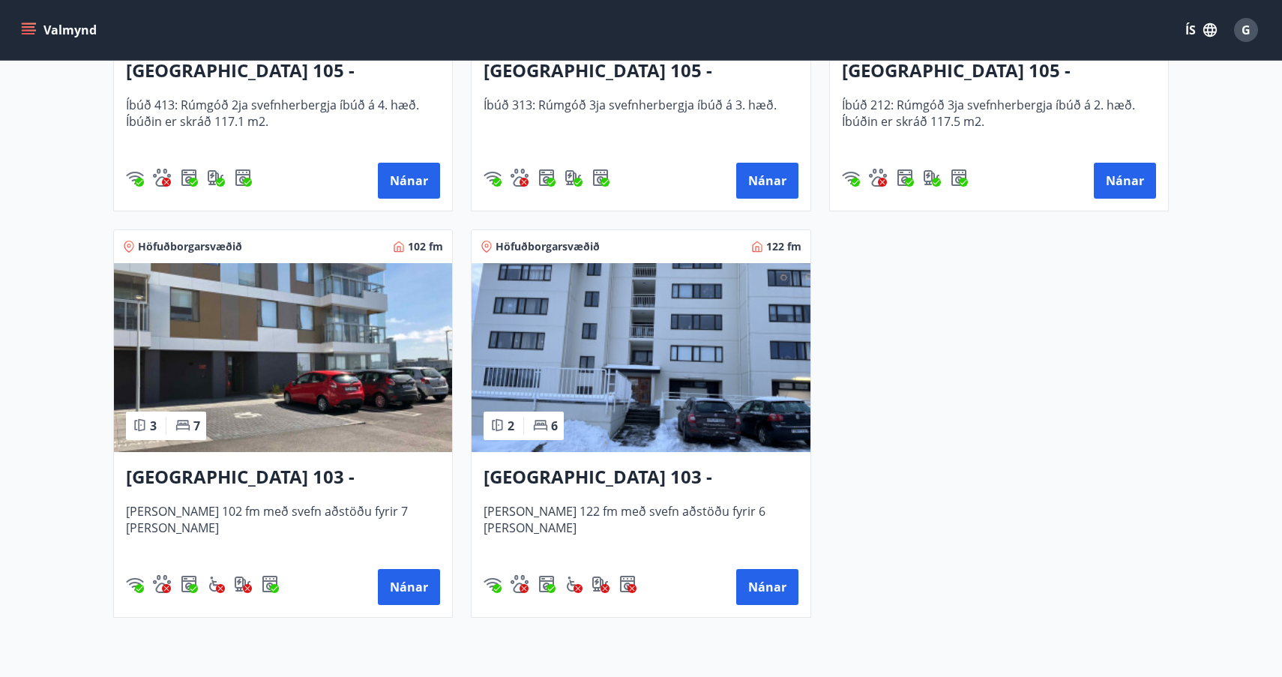
scroll to position [559, 0]
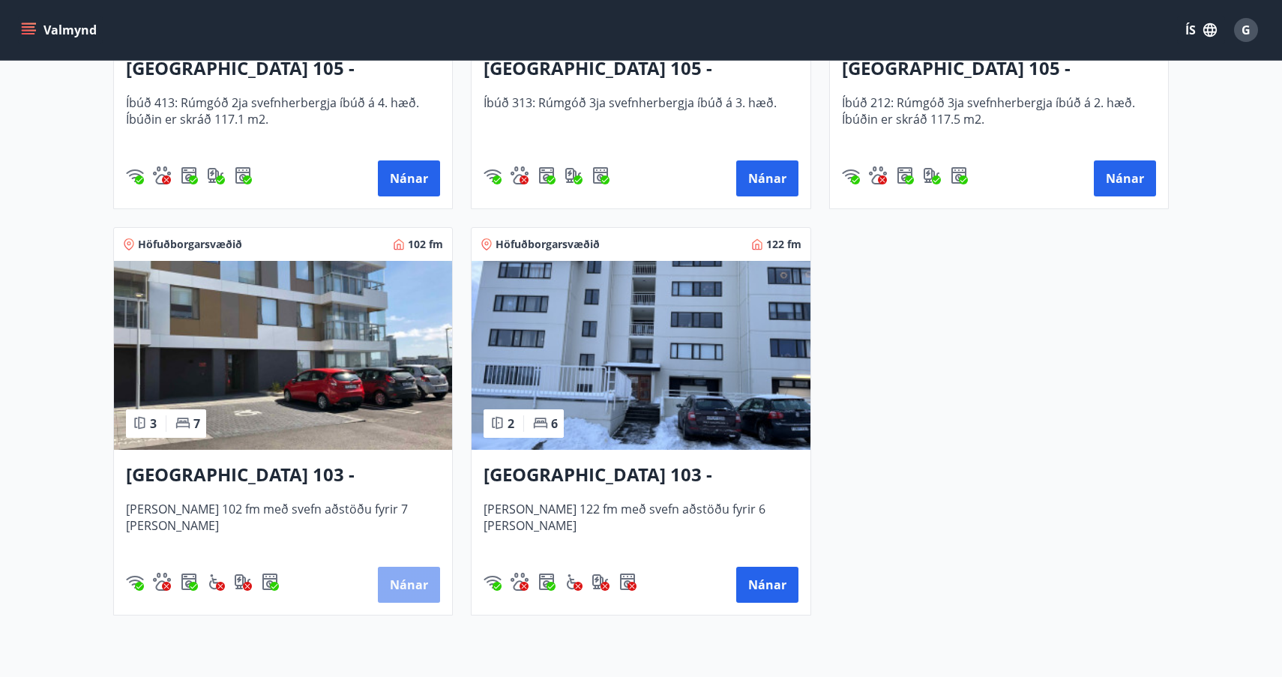
click at [413, 584] on button "Nánar" at bounding box center [409, 585] width 62 height 36
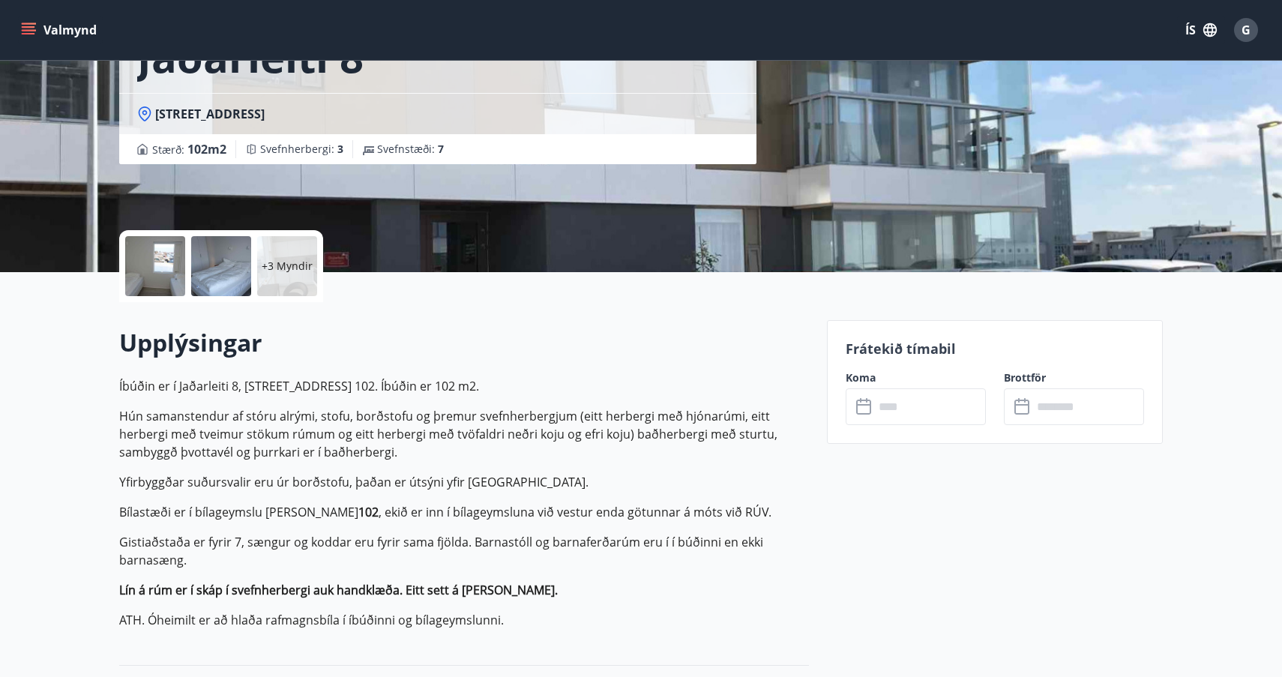
scroll to position [208, 0]
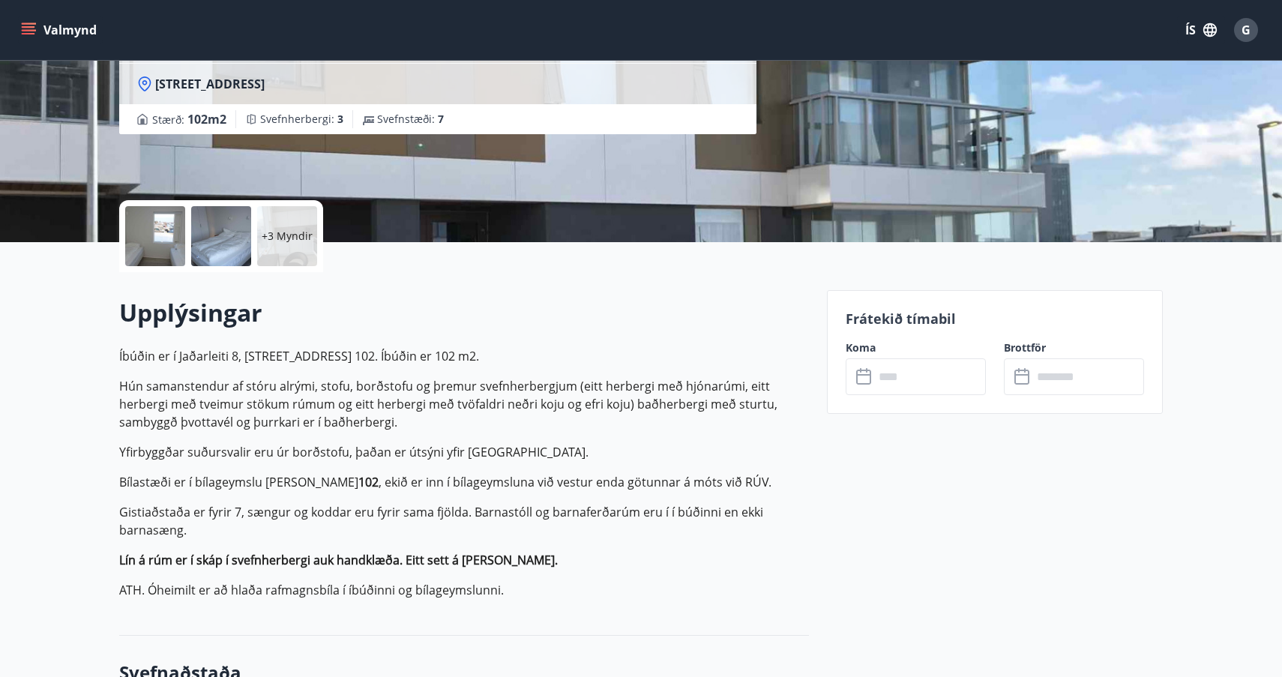
click at [864, 378] on icon at bounding box center [865, 377] width 18 height 18
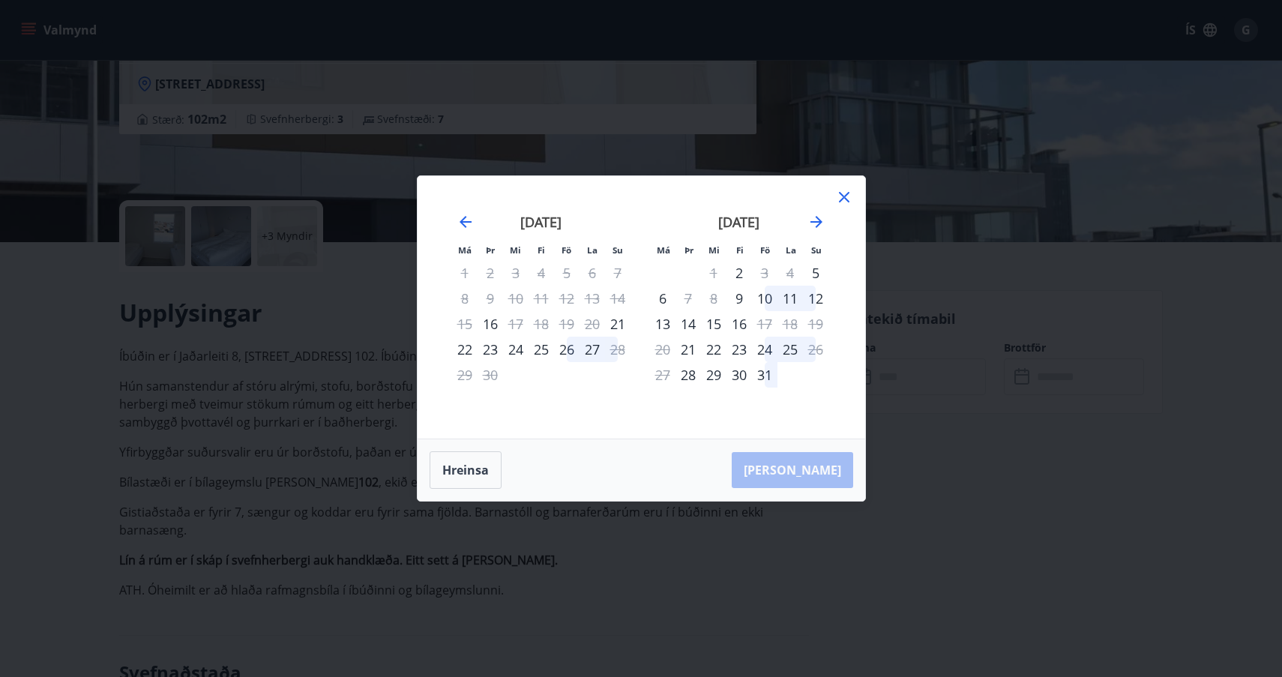
click at [841, 196] on icon at bounding box center [844, 197] width 18 height 18
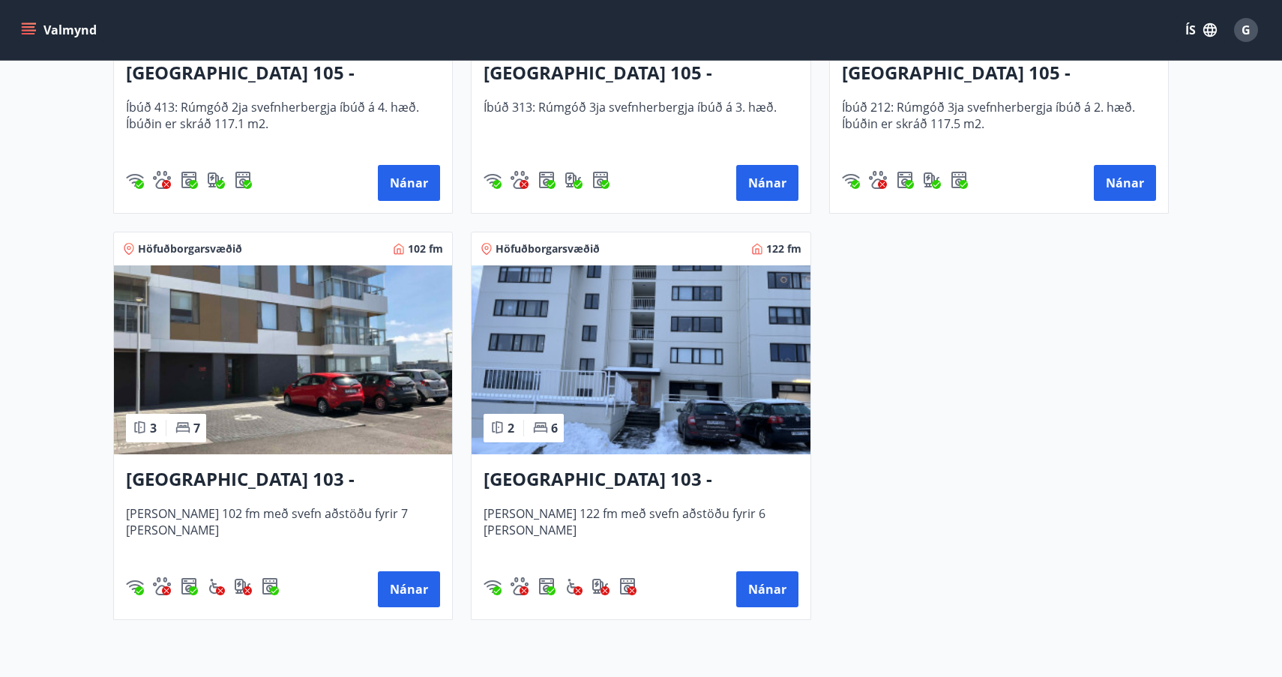
scroll to position [556, 0]
click at [764, 587] on button "Nánar" at bounding box center [767, 589] width 62 height 36
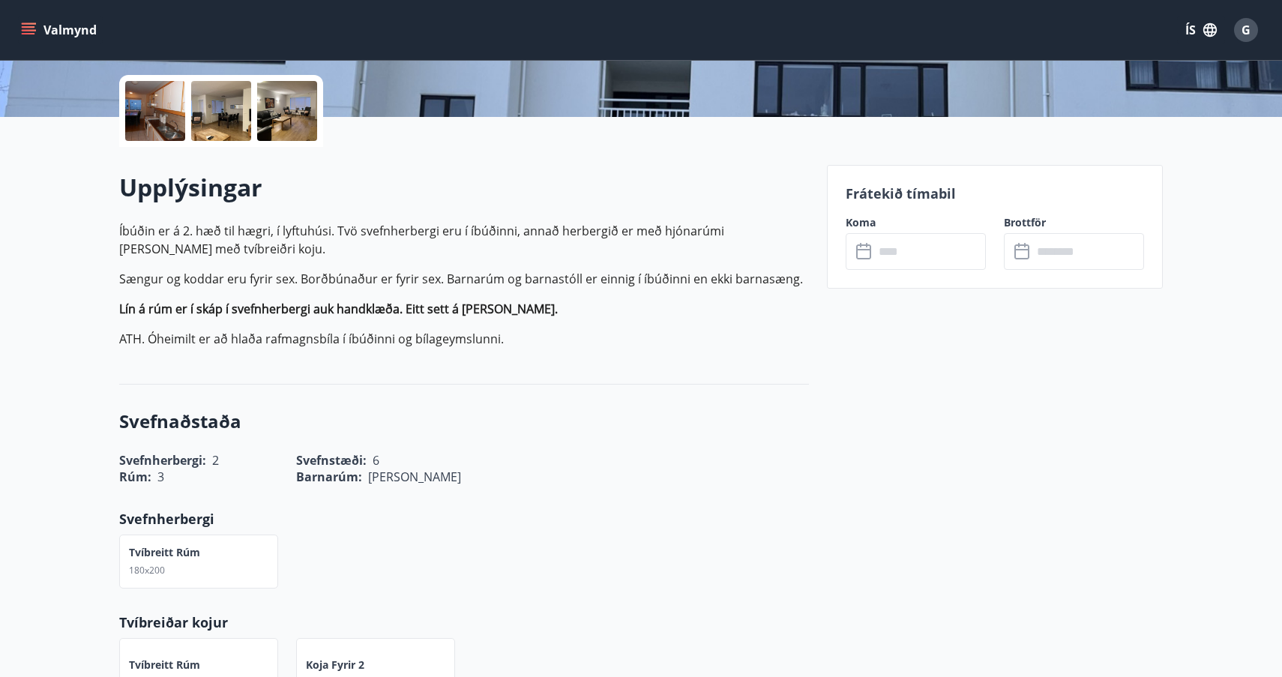
scroll to position [356, 0]
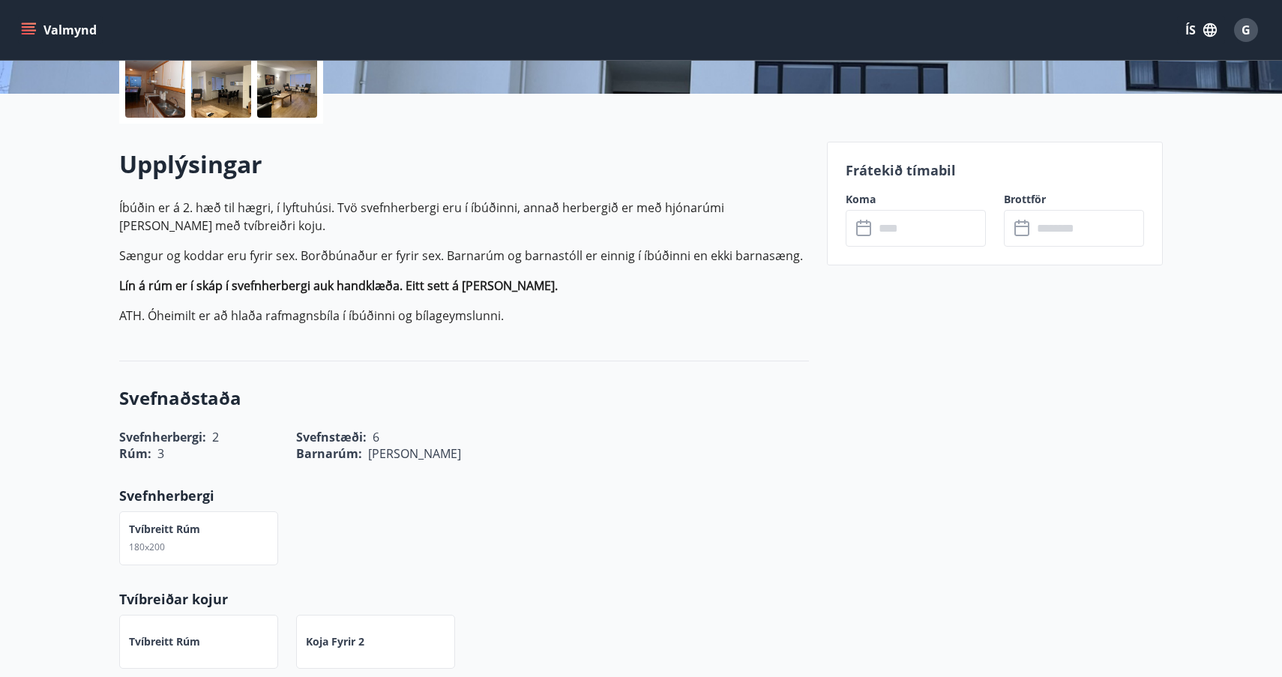
click at [863, 229] on icon at bounding box center [865, 229] width 18 height 18
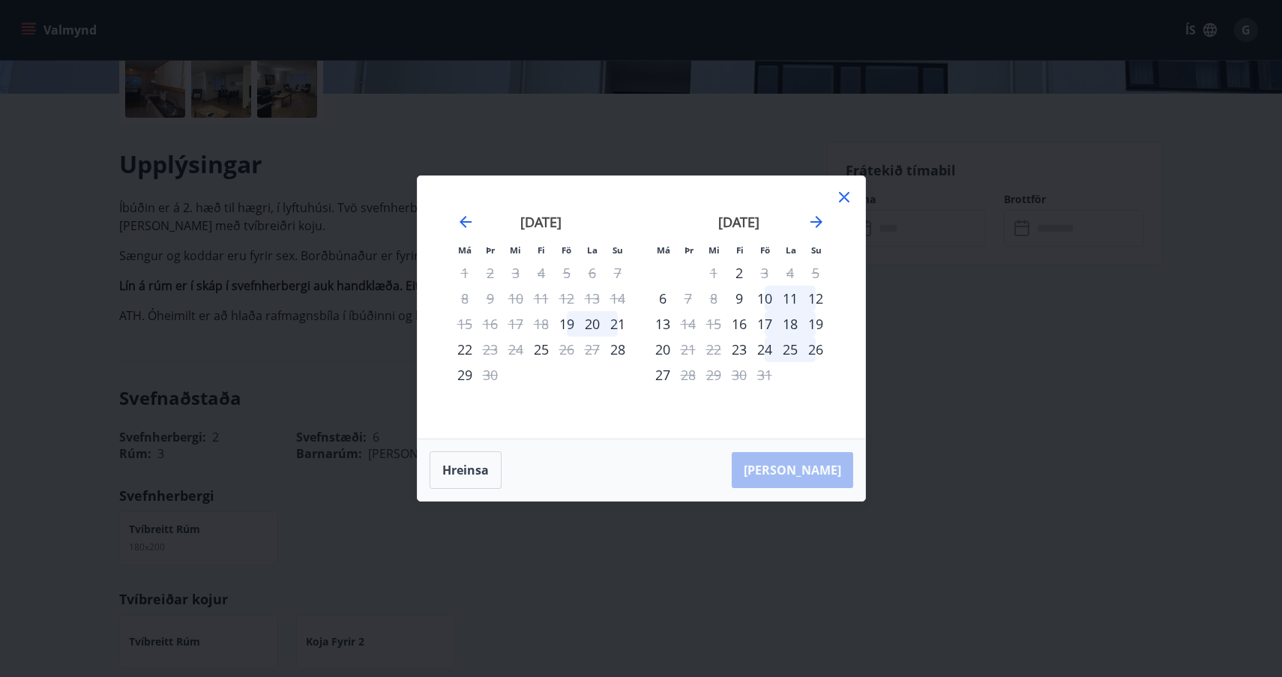
click at [844, 199] on icon at bounding box center [844, 197] width 18 height 18
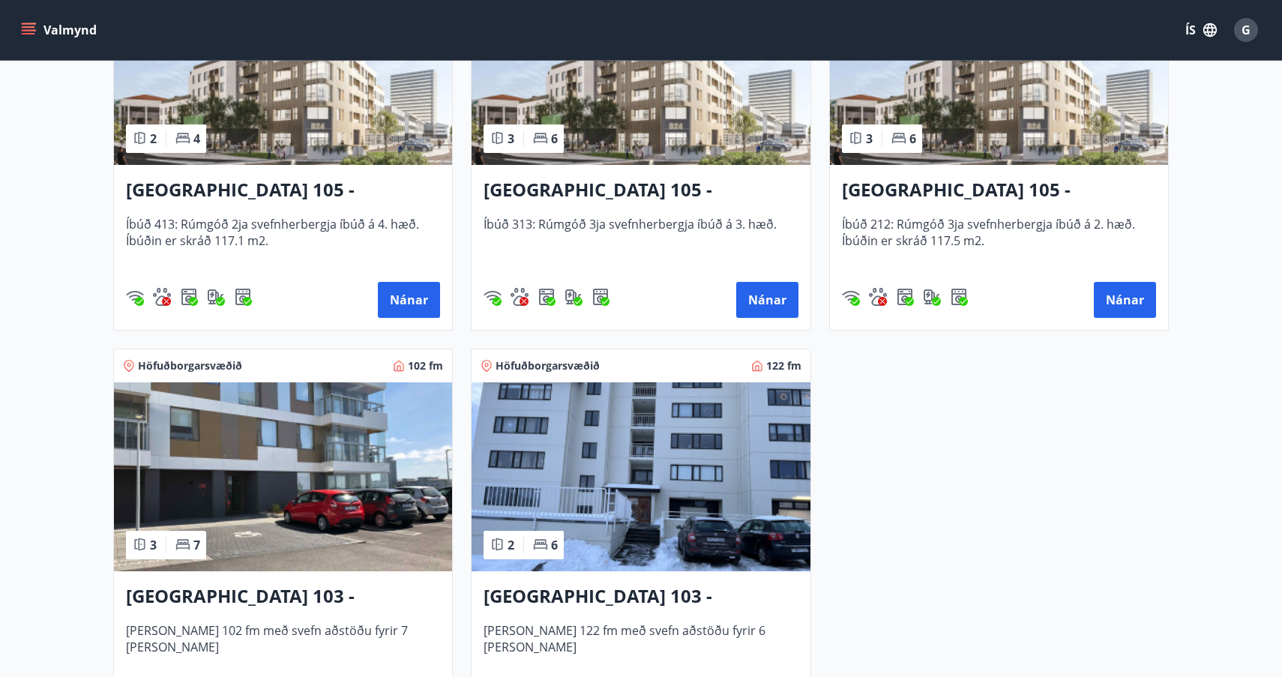
scroll to position [433, 0]
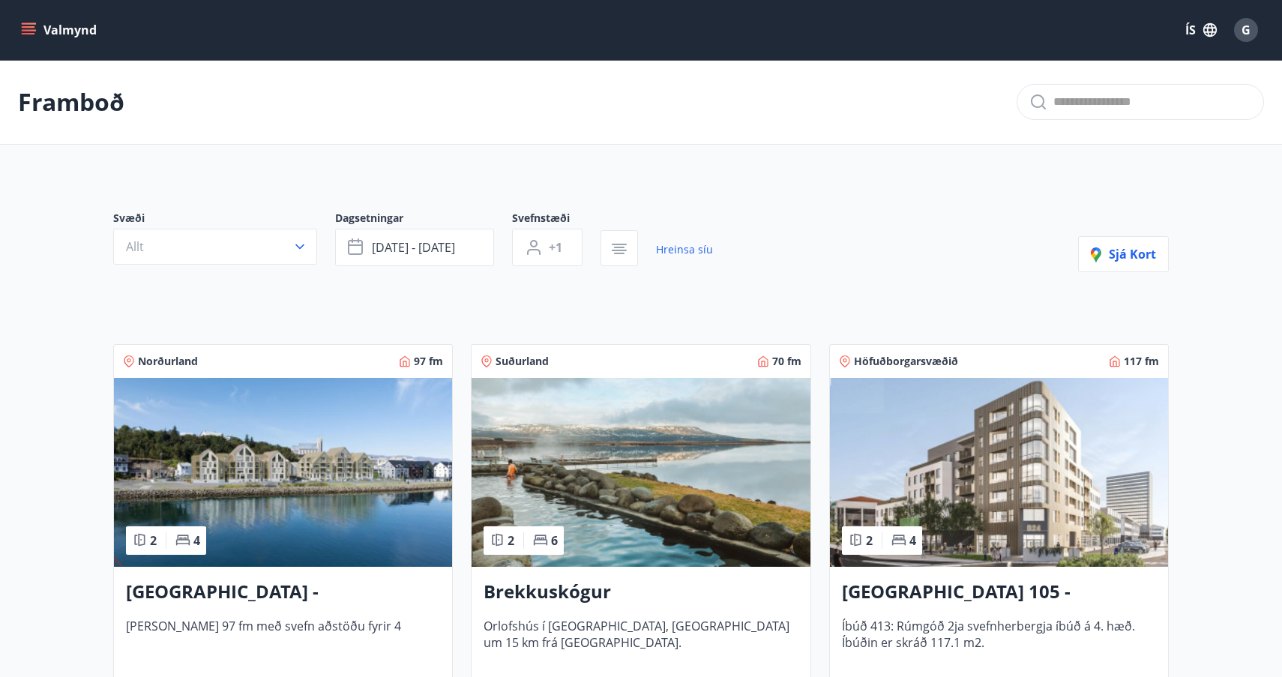
click at [71, 29] on button "Valmynd" at bounding box center [60, 29] width 85 height 27
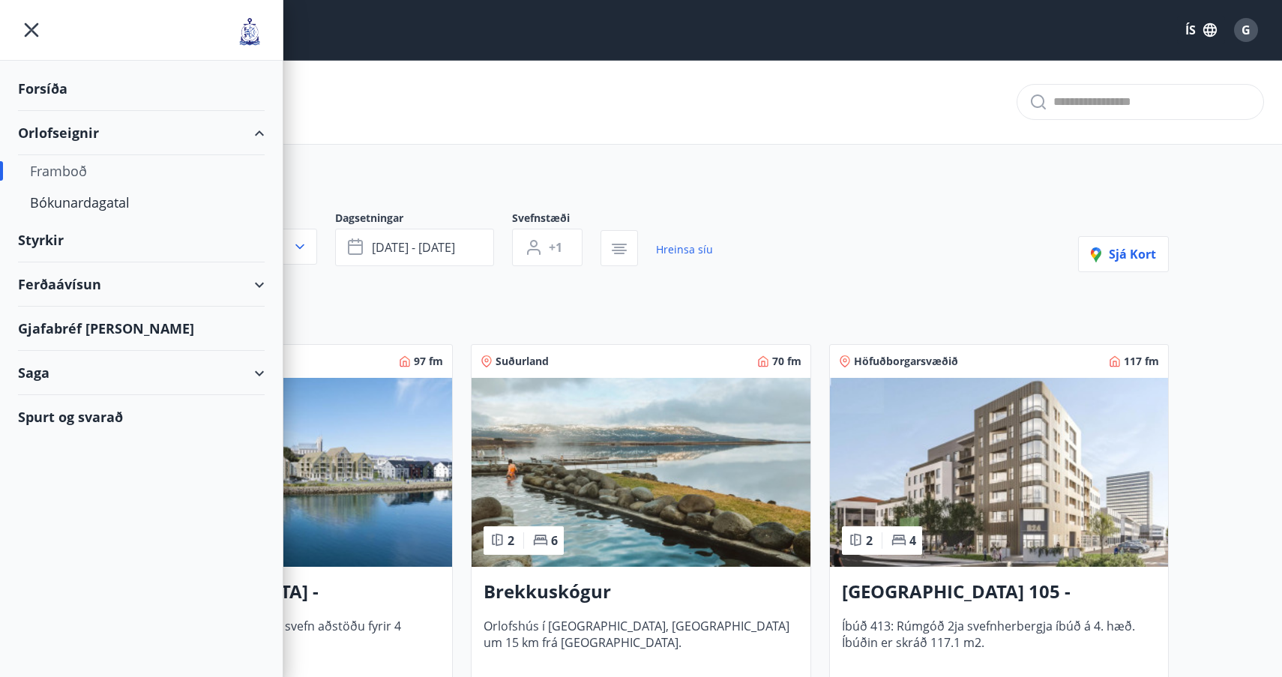
click at [257, 284] on div "Ferðaávísun" at bounding box center [141, 284] width 247 height 44
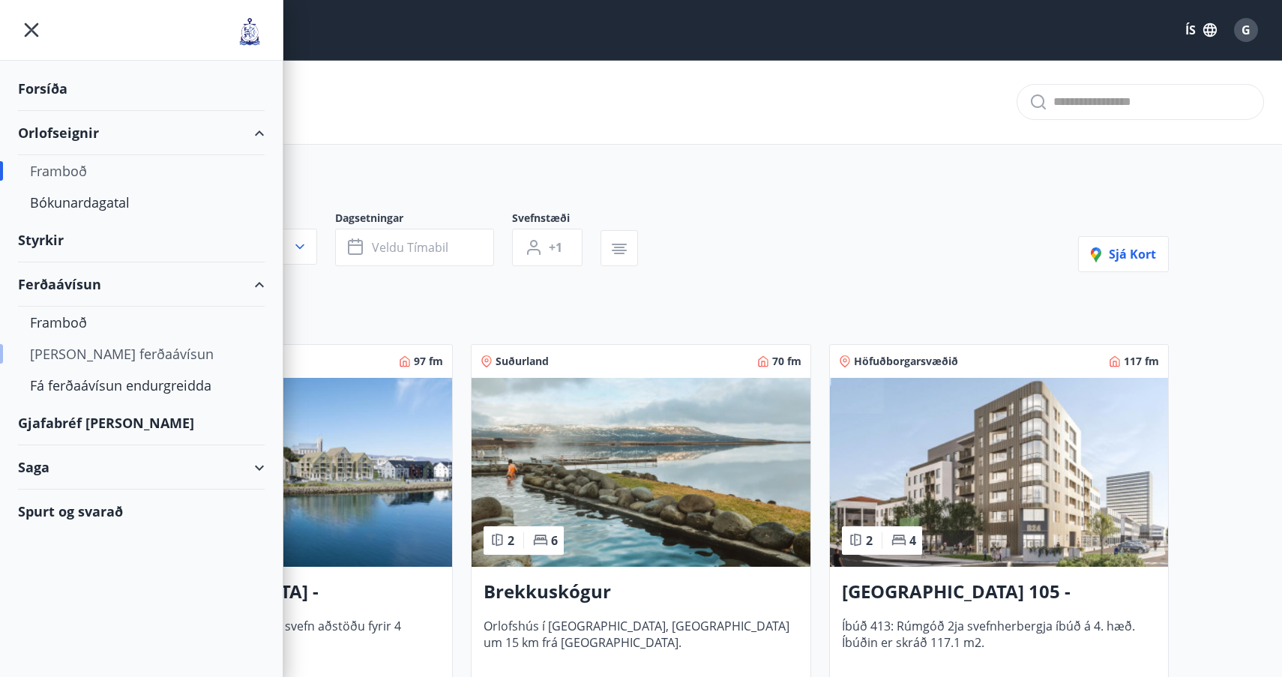
click at [115, 353] on div "[PERSON_NAME] ferðaávísun" at bounding box center [141, 353] width 223 height 31
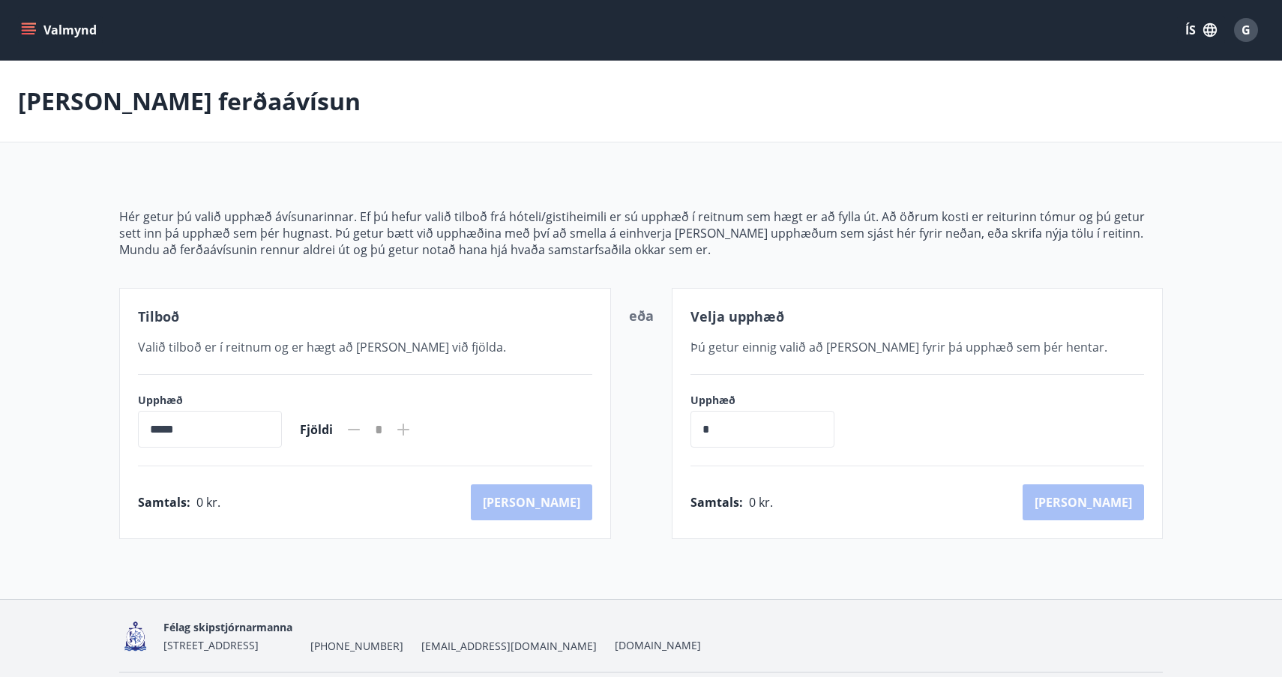
click at [33, 27] on icon "menu" at bounding box center [28, 26] width 13 height 1
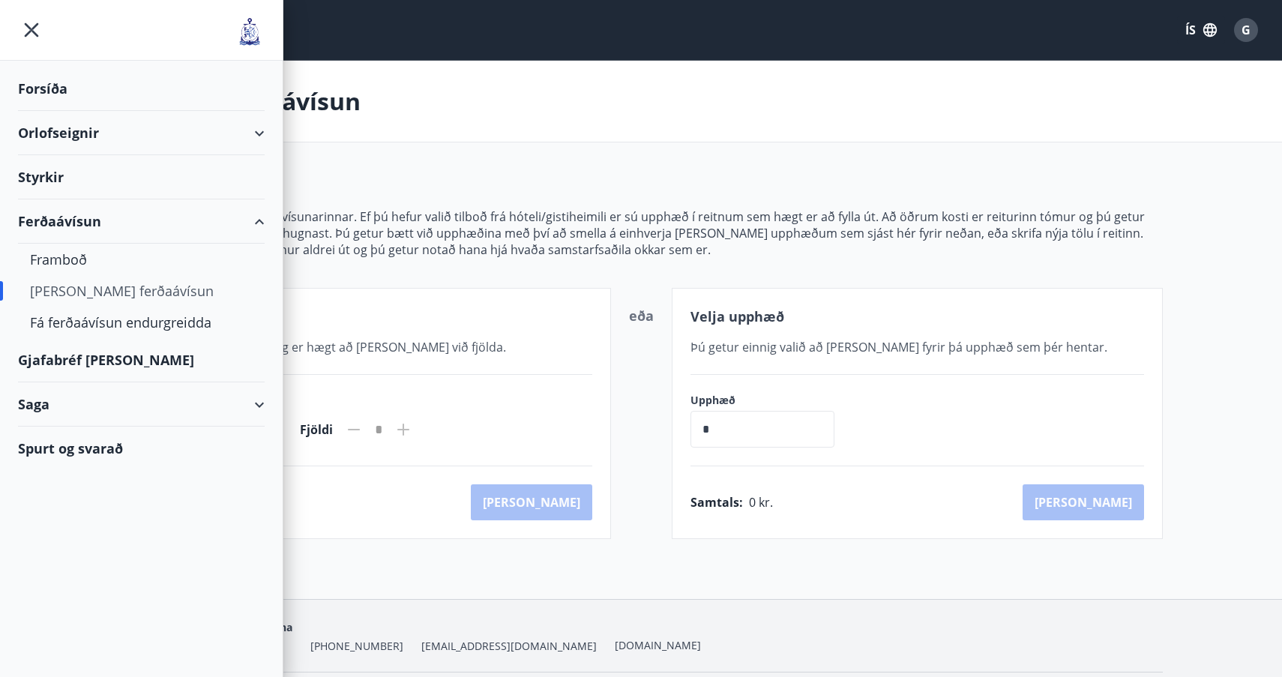
click at [78, 450] on div "Spurt og svarað" at bounding box center [141, 448] width 247 height 43
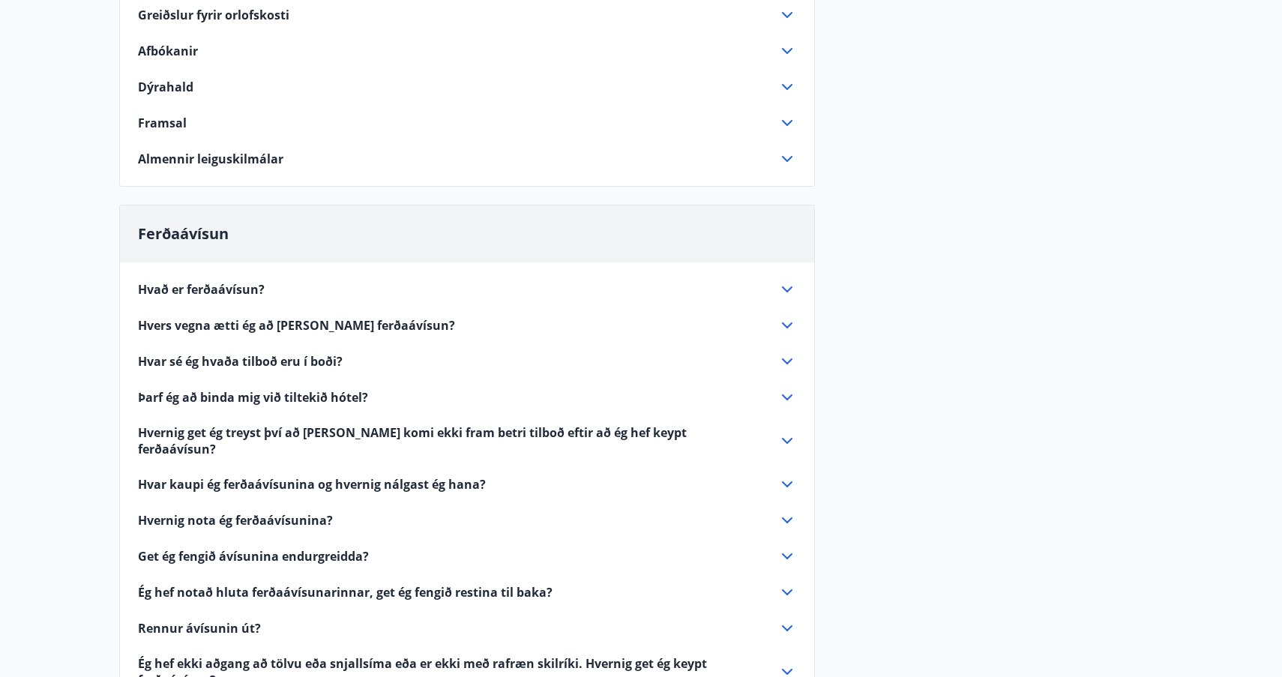
scroll to position [319, 0]
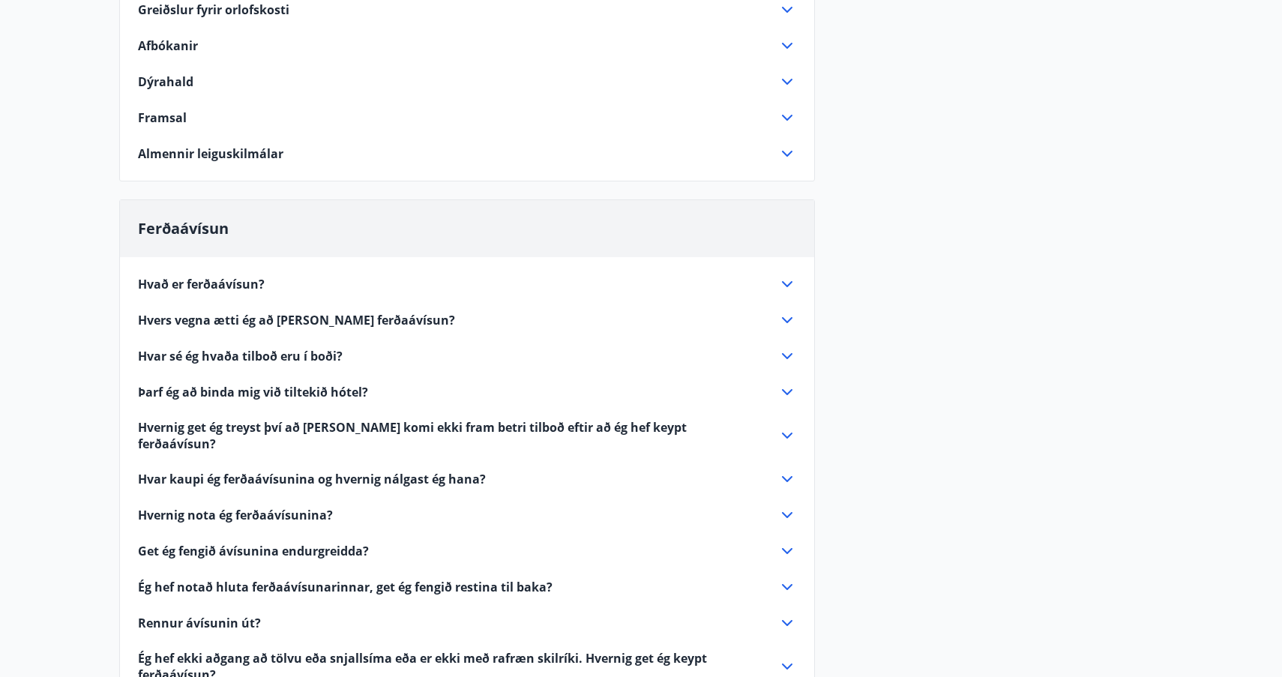
click at [787, 356] on icon at bounding box center [787, 356] width 18 height 18
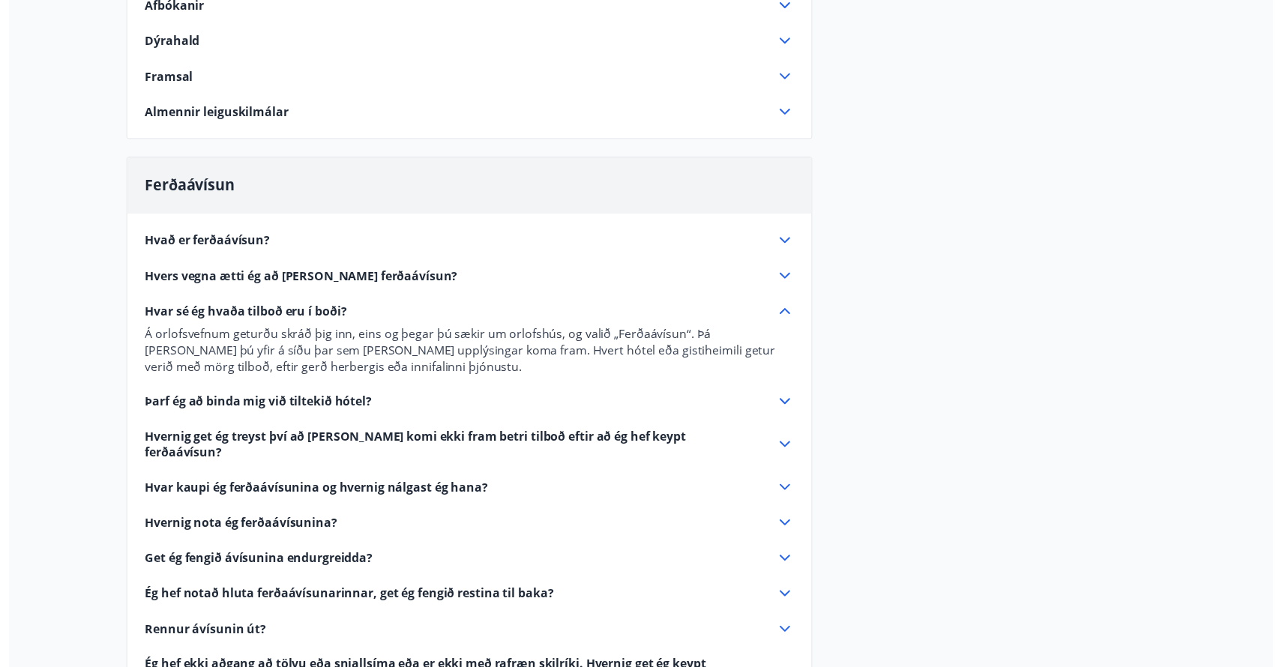
scroll to position [362, 0]
